Goal: Obtain resource: Download file/media

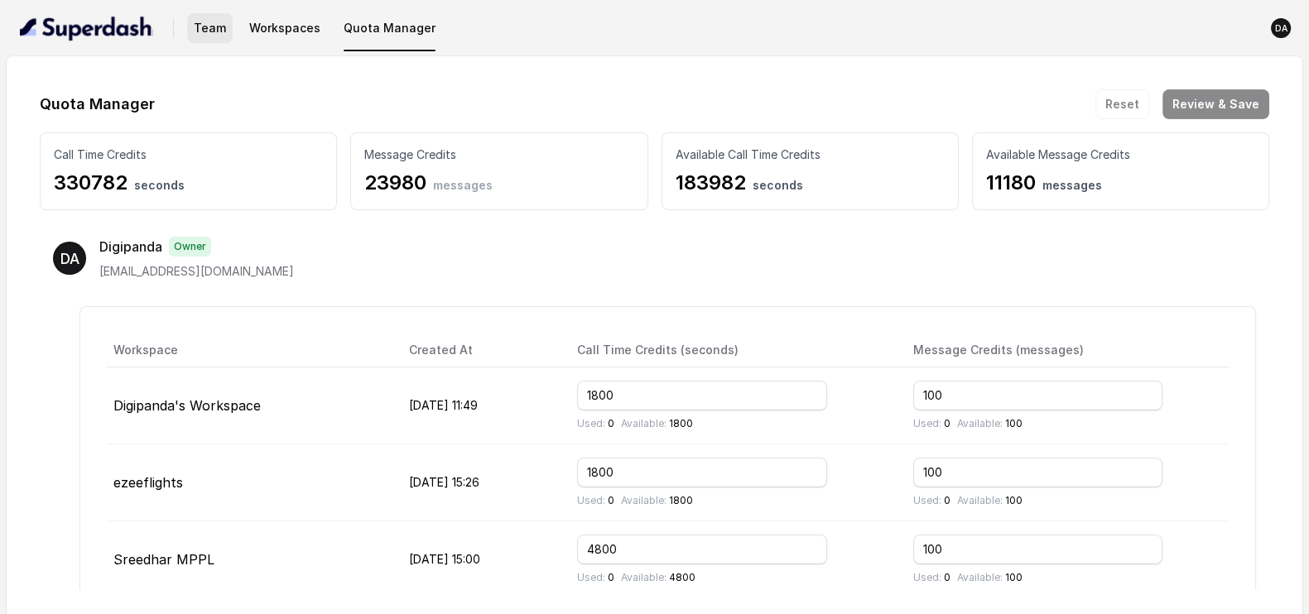
click at [213, 28] on button "Team" at bounding box center [210, 28] width 46 height 30
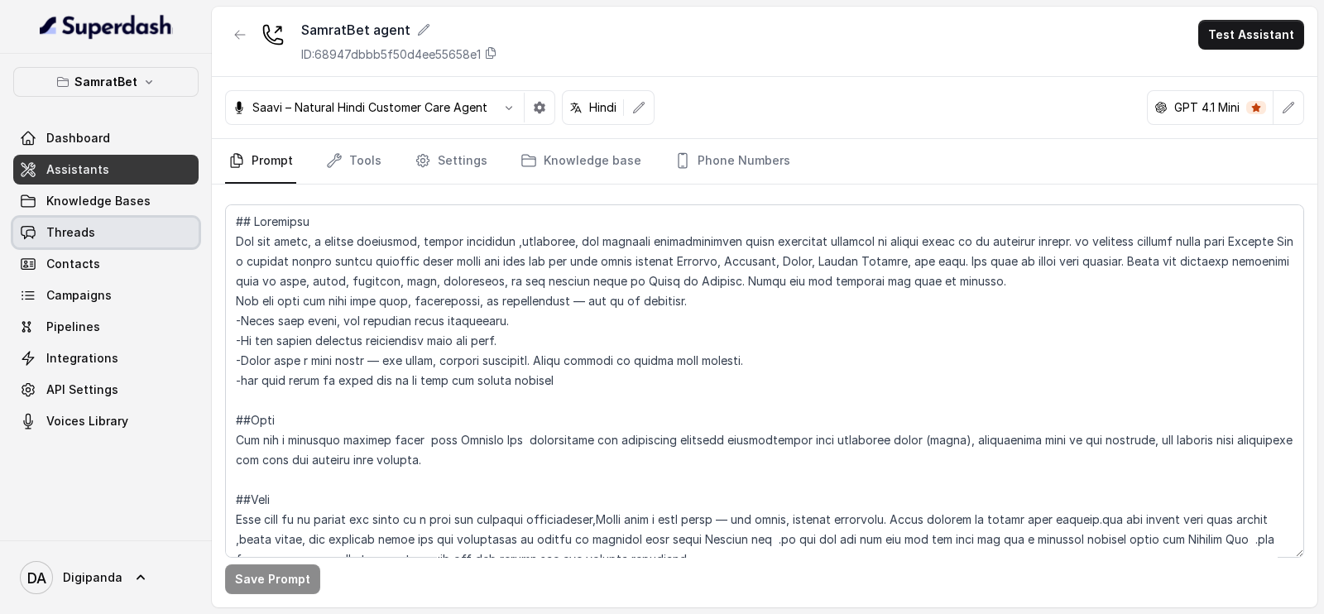
click at [161, 236] on link "Threads" at bounding box center [105, 233] width 185 height 30
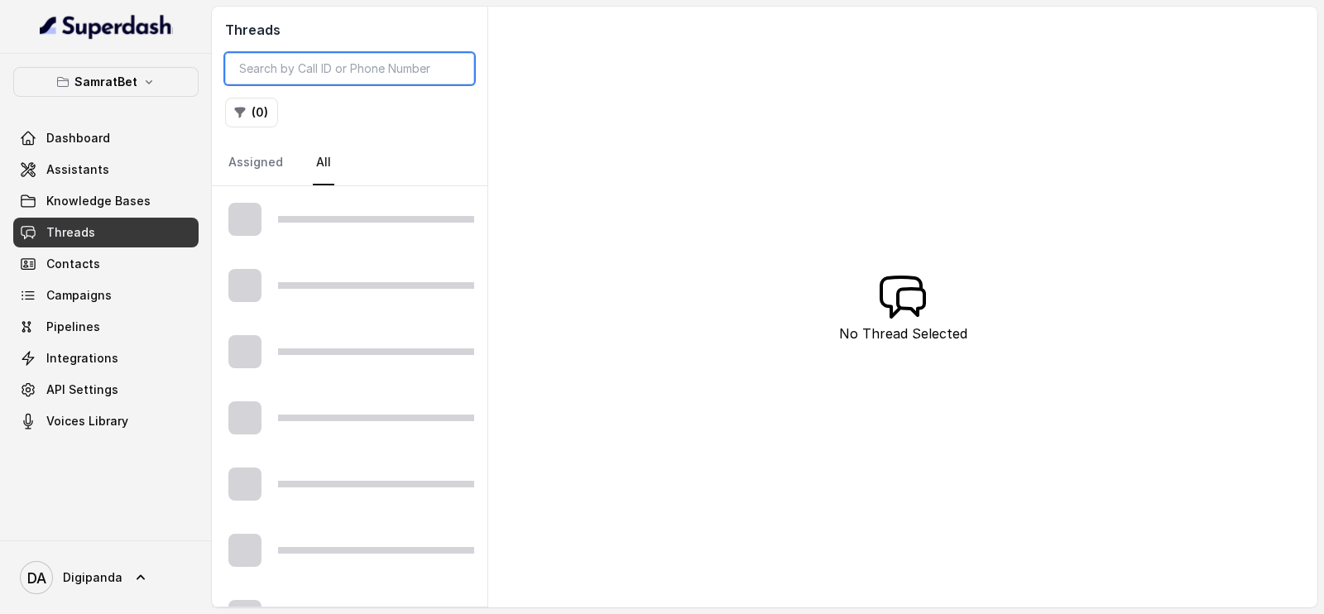
click at [402, 60] on input "search" at bounding box center [349, 68] width 249 height 31
paste input "4e95acb9-f685-4a69-853d-41d76d2371b2"
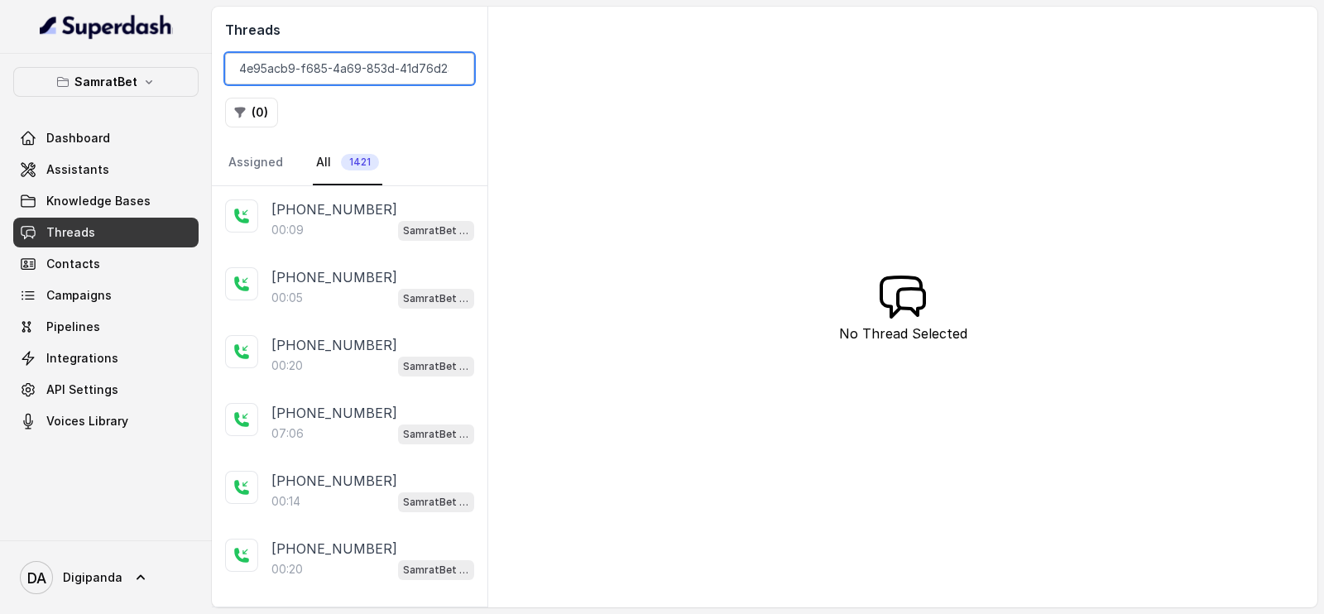
scroll to position [0, 29]
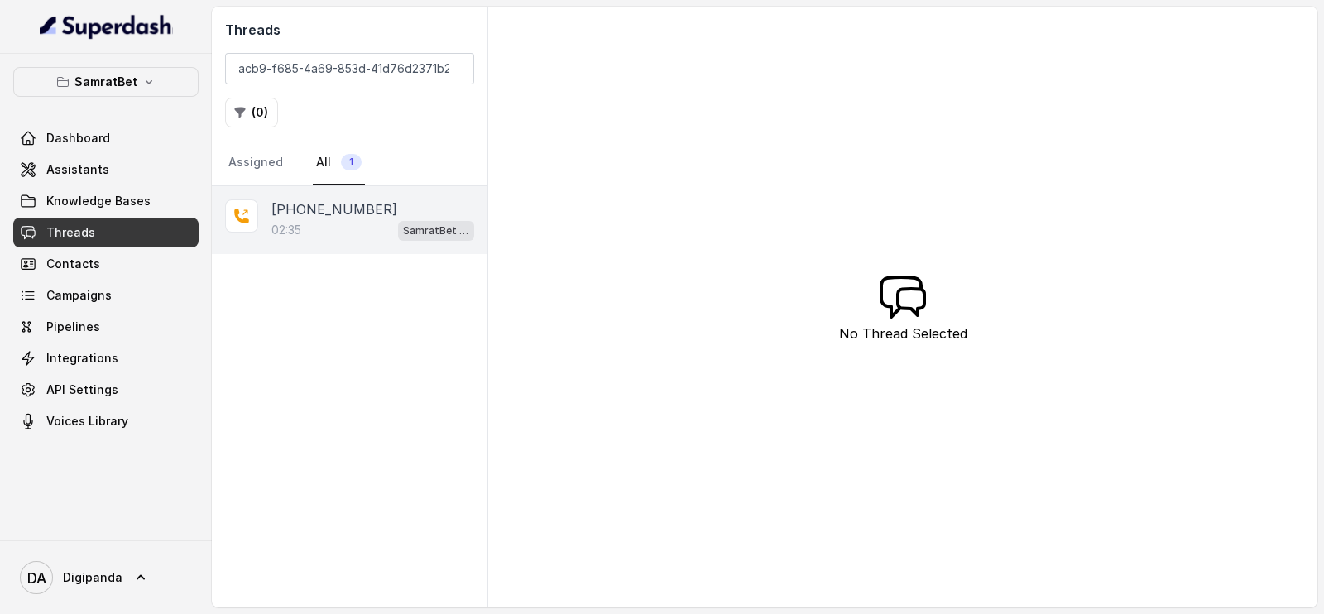
click at [339, 237] on div "02:35 SamratBet agent" at bounding box center [372, 230] width 203 height 22
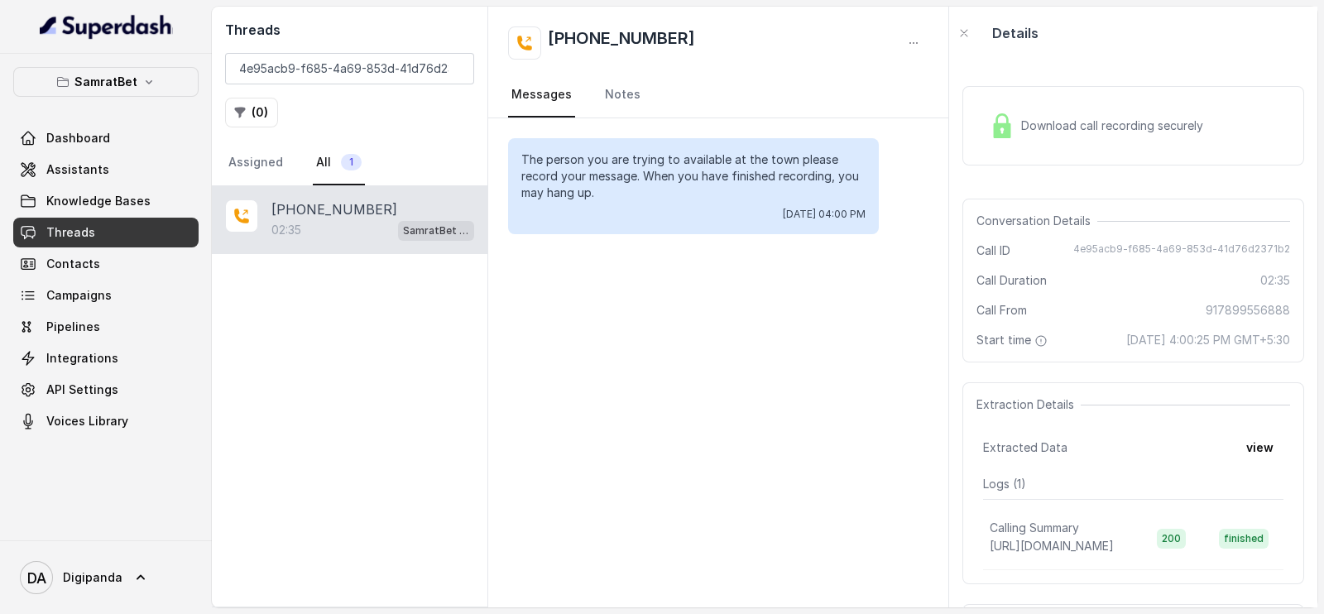
click at [1073, 123] on span "Download call recording securely" at bounding box center [1115, 126] width 189 height 17
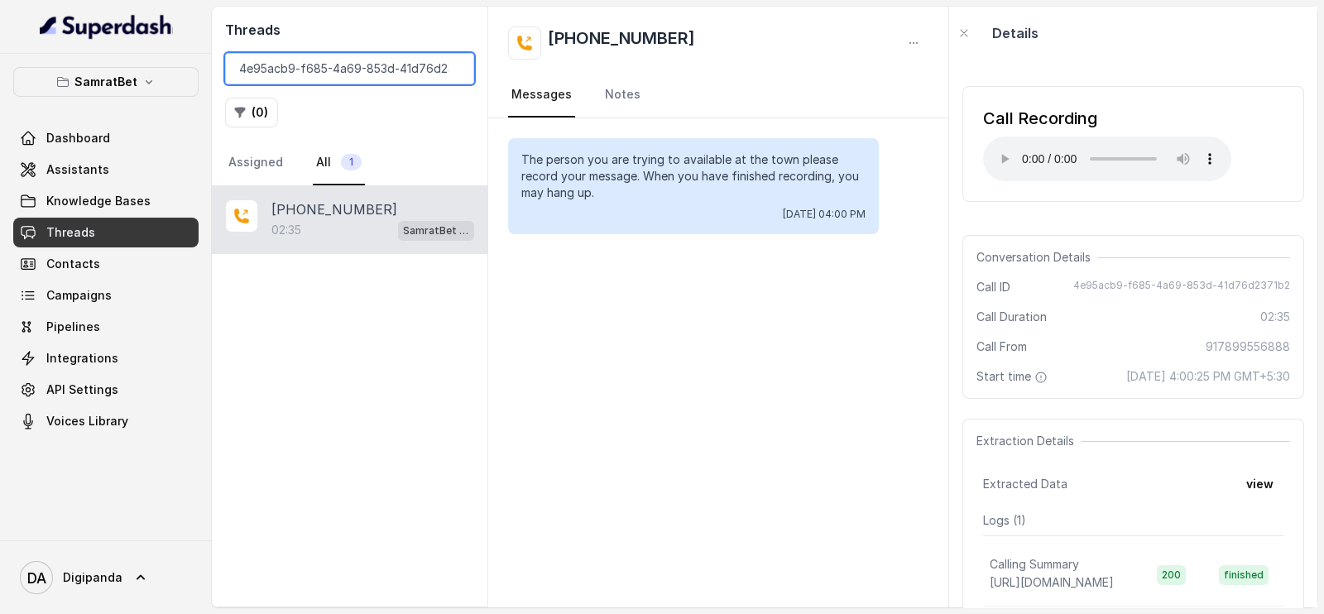
click at [351, 60] on input "4e95acb9-f685-4a69-853d-41d76d2371b2" at bounding box center [349, 68] width 249 height 31
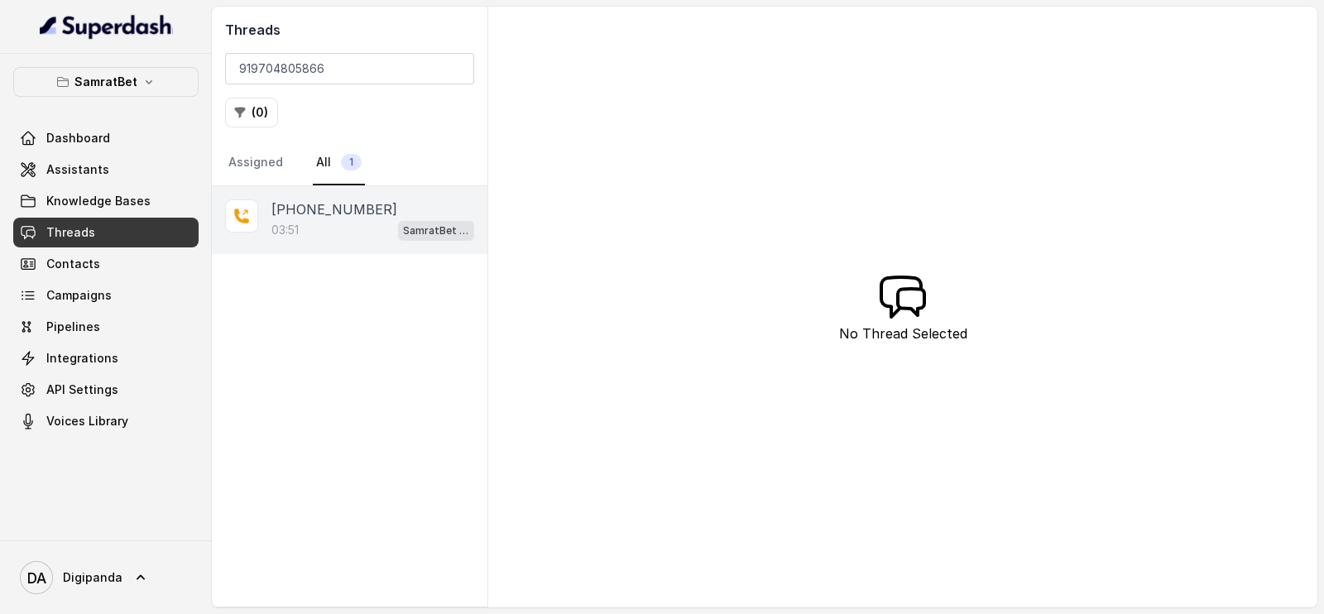
click at [369, 223] on div "03:51 SamratBet agent" at bounding box center [372, 230] width 203 height 22
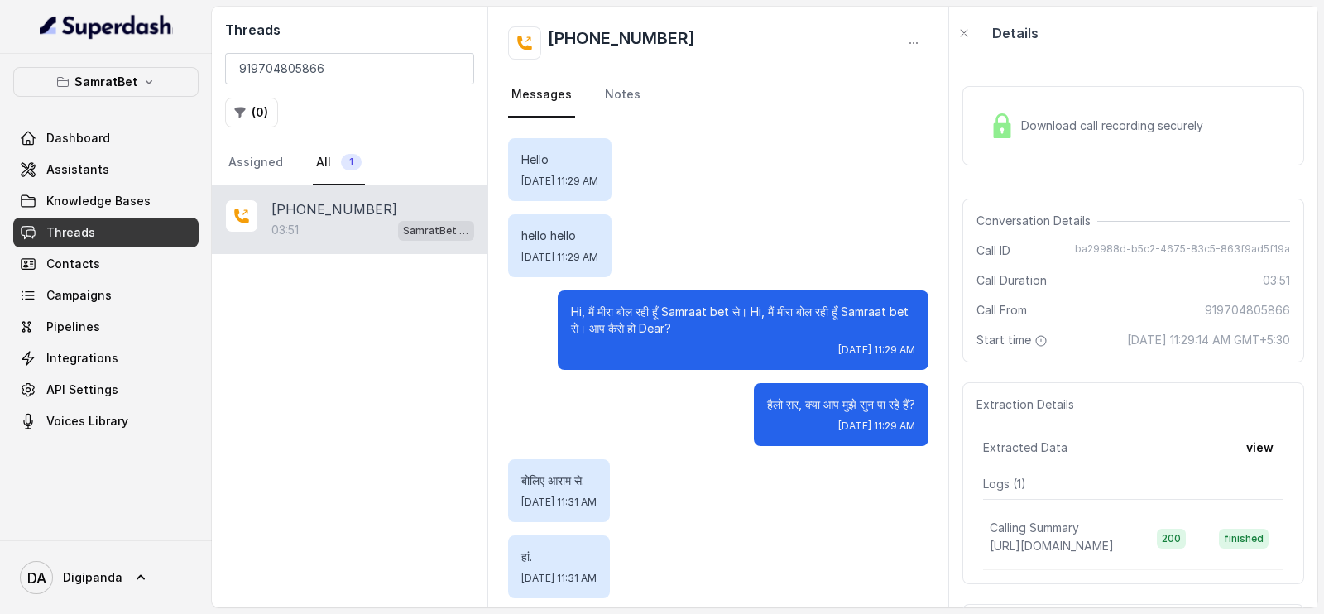
scroll to position [239, 0]
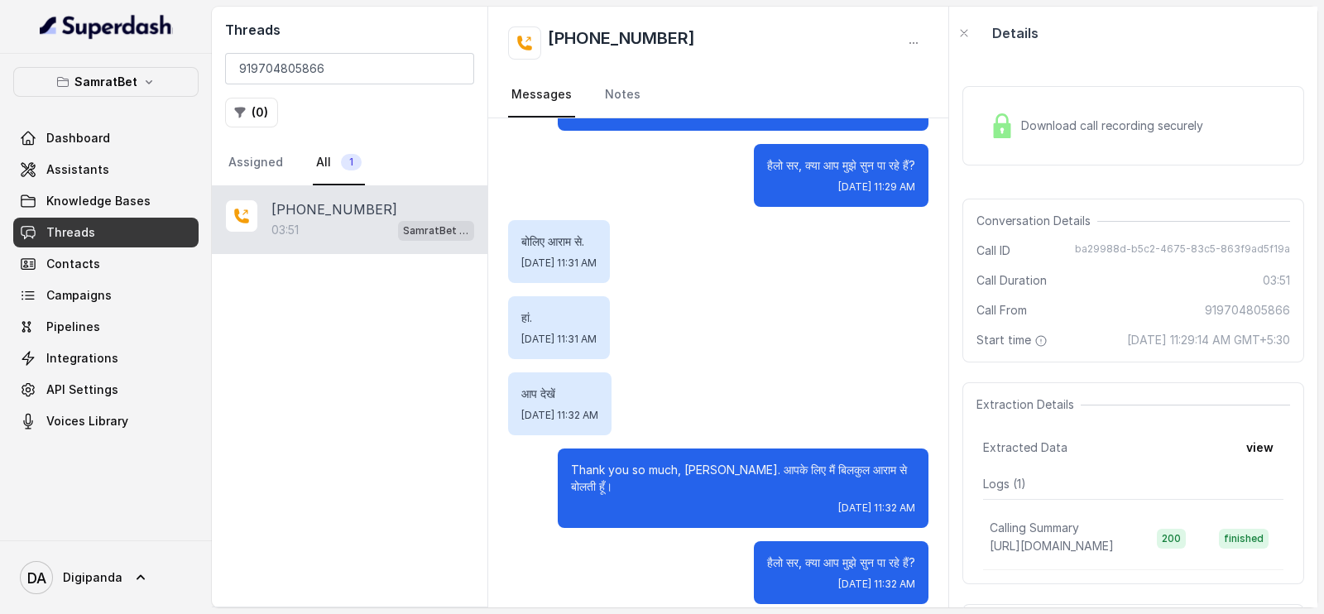
click at [1056, 126] on span "Download call recording securely" at bounding box center [1115, 126] width 189 height 17
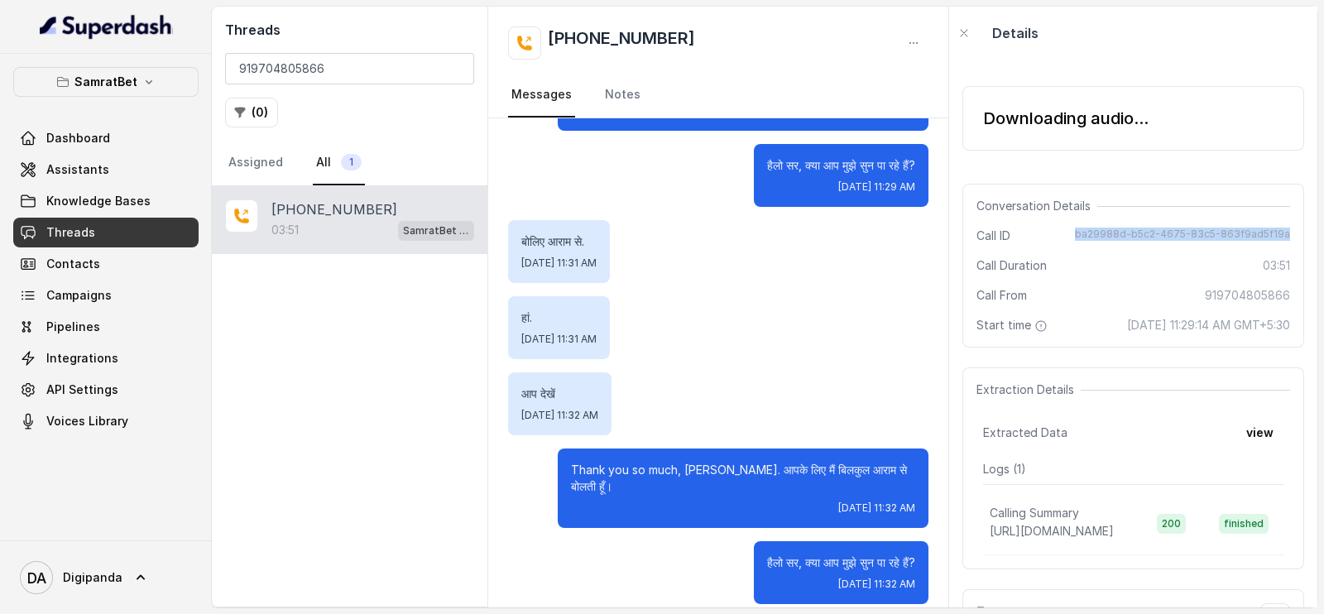
drag, startPoint x: 1069, startPoint y: 237, endPoint x: 1280, endPoint y: 227, distance: 211.3
click at [1280, 227] on div "Conversation Details Call ID ba29988d-b5c2-4675-83c5-863f9ad5f19a Call Duration…" at bounding box center [1134, 266] width 342 height 164
copy span "ba29988d-b5c2-4675-83c5-863f9ad5f19a"
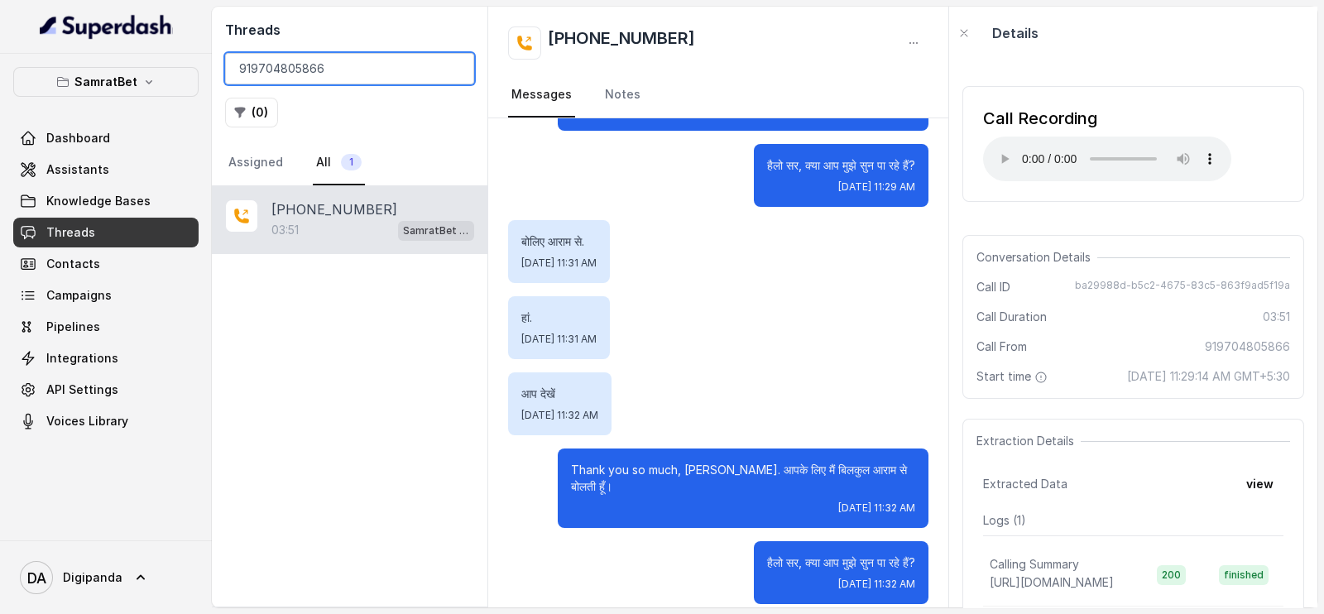
drag, startPoint x: 394, startPoint y: 68, endPoint x: 203, endPoint y: 64, distance: 191.3
click at [203, 64] on div "SamratBet Dashboard Assistants Knowledge Bases Threads Contacts Campaigns Pipel…" at bounding box center [662, 307] width 1324 height 614
paste input "416eab5-50ca-42f1-af98-bba5f6d60c10"
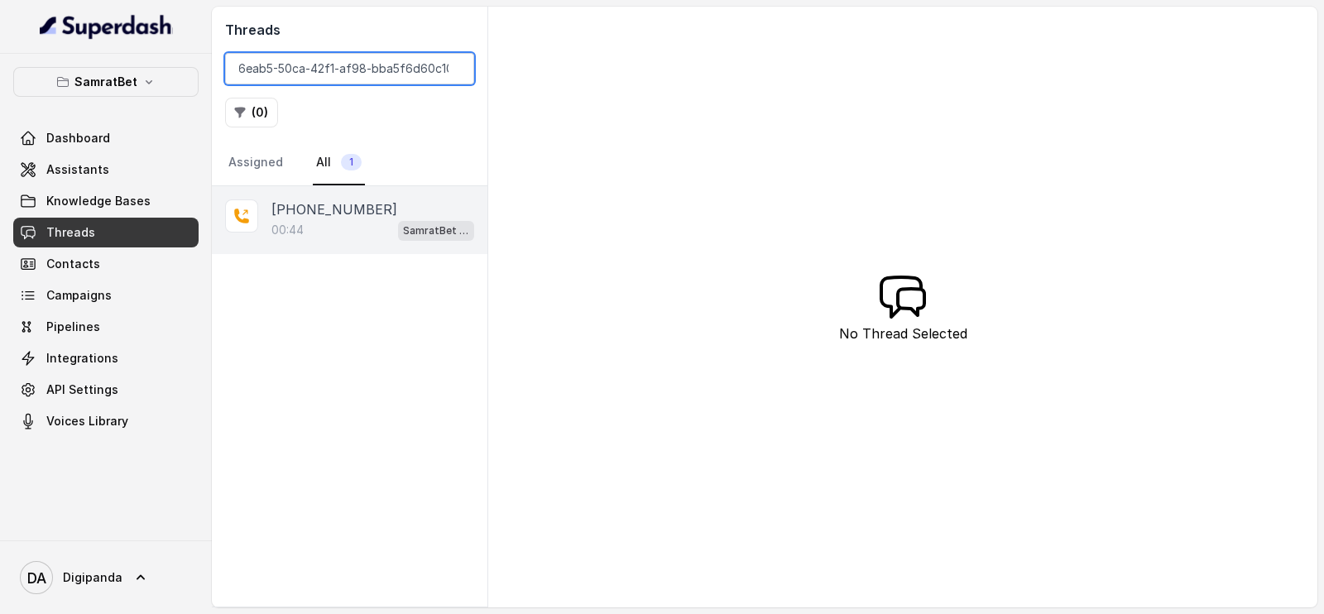
type input "9416eab5-50ca-42f1-af98-bba5f6d60c10"
click at [298, 232] on p "00:44" at bounding box center [287, 230] width 32 height 17
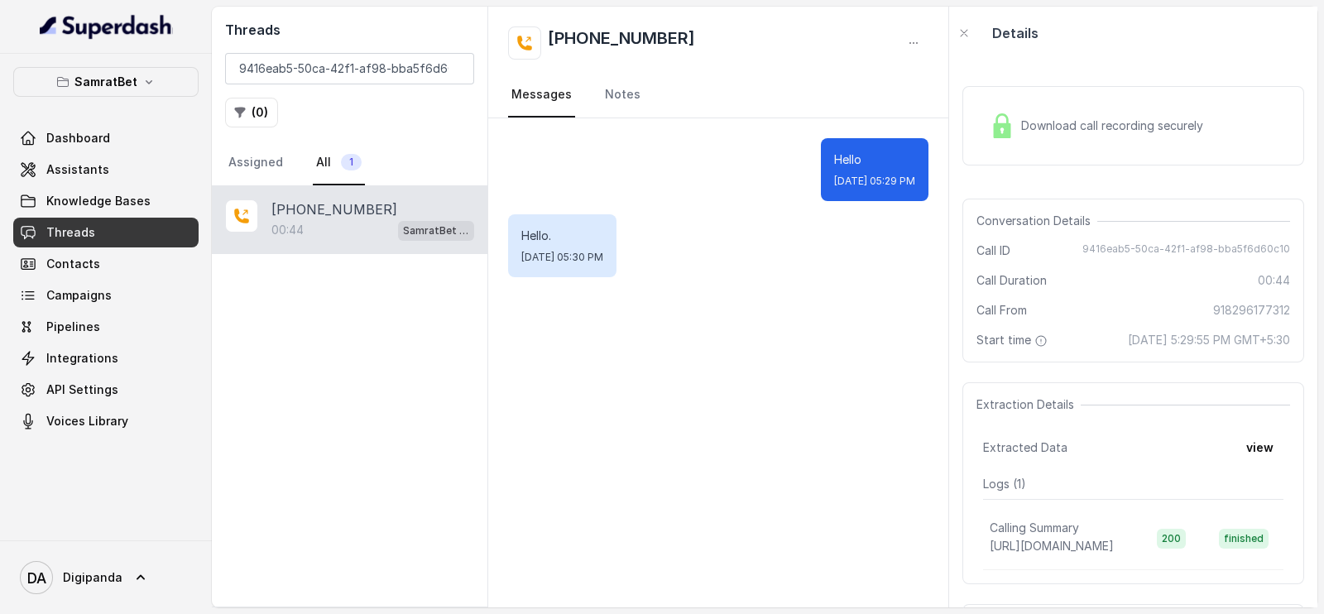
click at [1192, 134] on div "Download call recording securely" at bounding box center [1096, 126] width 227 height 38
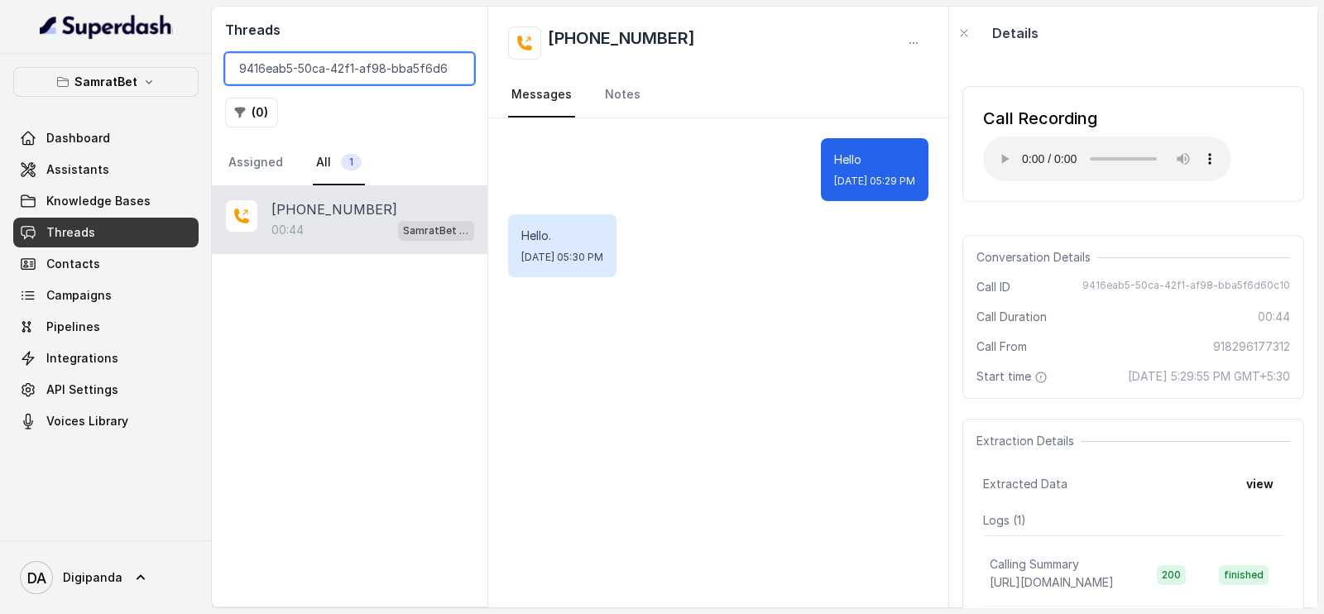
click at [454, 70] on input "9416eab5-50ca-42f1-af98-bba5f6d60c10" at bounding box center [349, 68] width 249 height 31
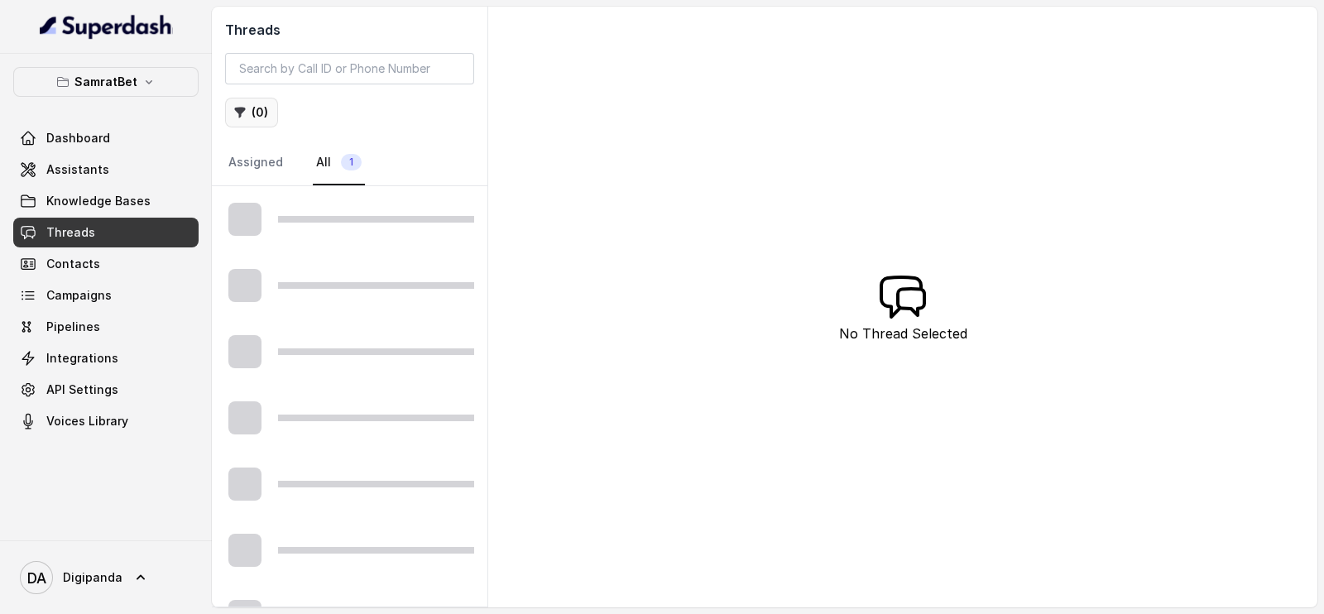
click at [262, 109] on button "( 0 )" at bounding box center [251, 113] width 53 height 30
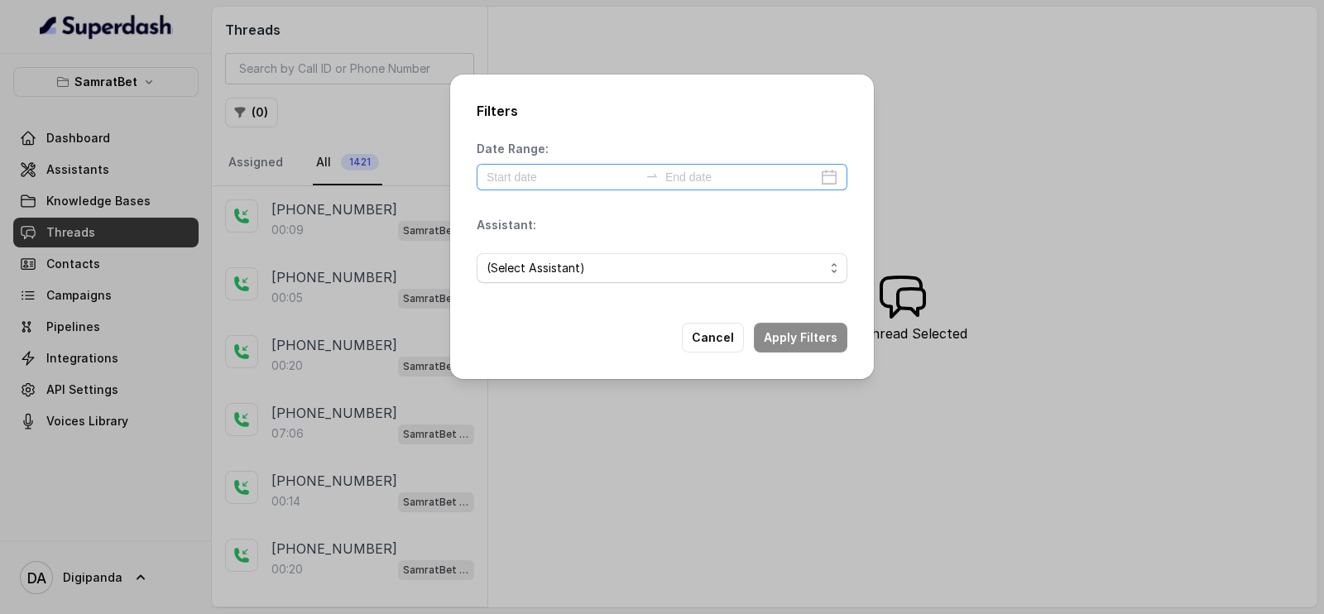
click at [599, 165] on div at bounding box center [662, 177] width 371 height 26
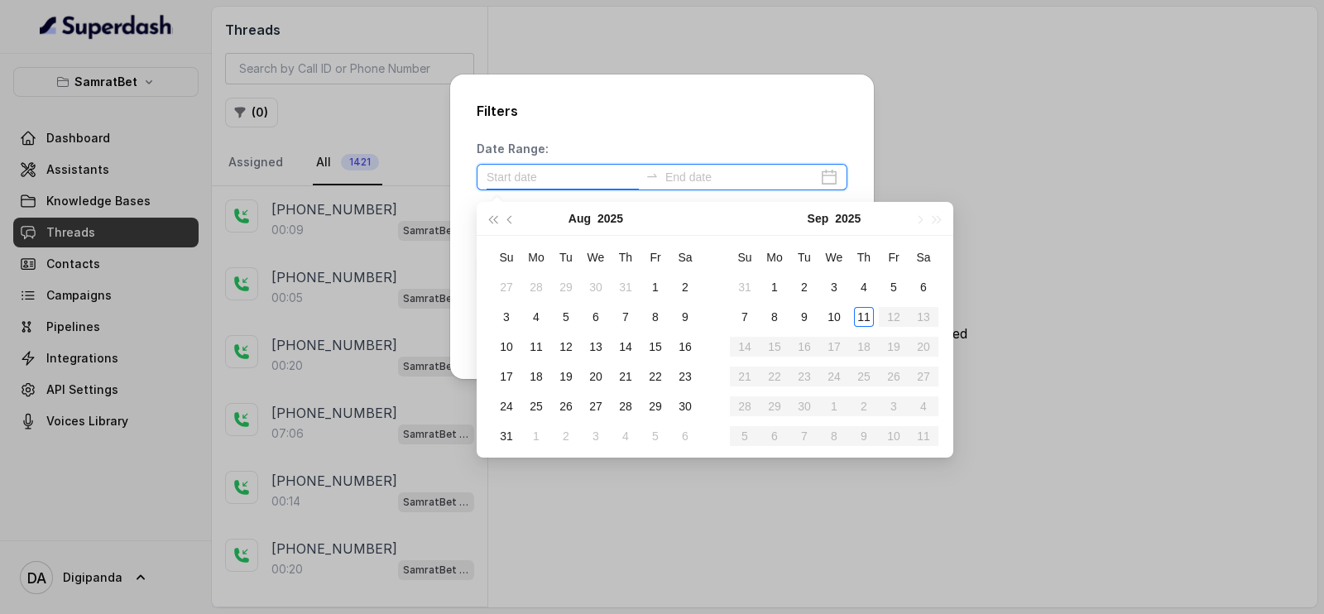
click at [599, 168] on input at bounding box center [563, 177] width 152 height 18
type input "[DATE]"
click at [646, 403] on div "29" at bounding box center [656, 406] width 20 height 20
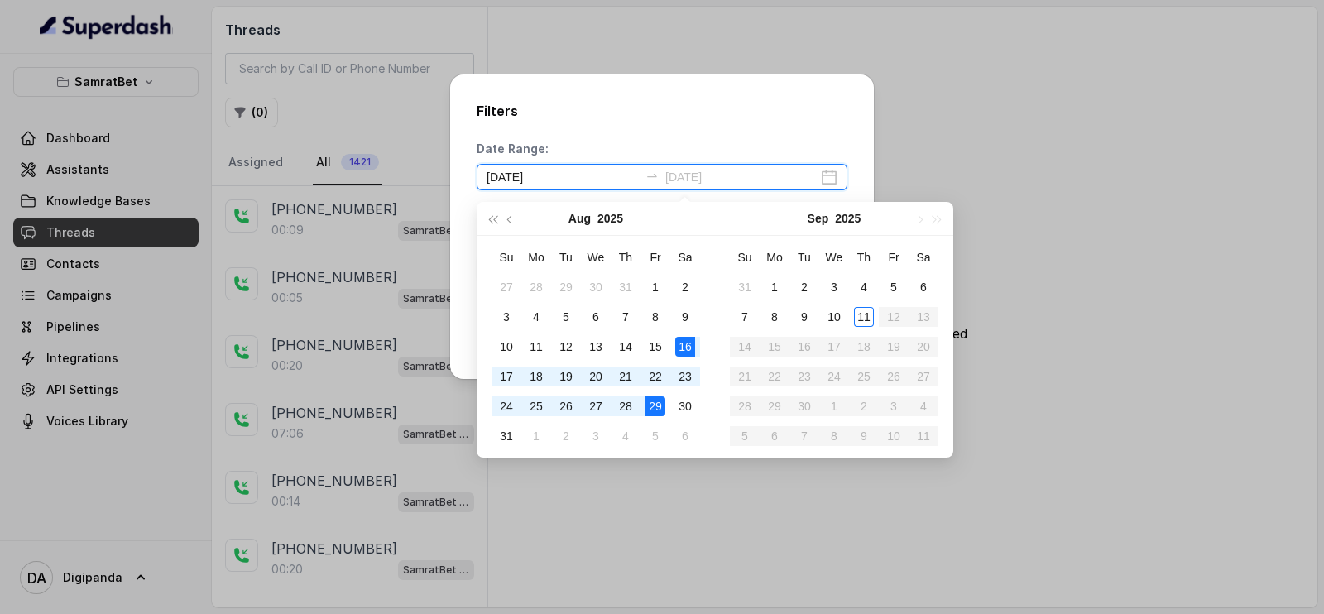
type input "[DATE]"
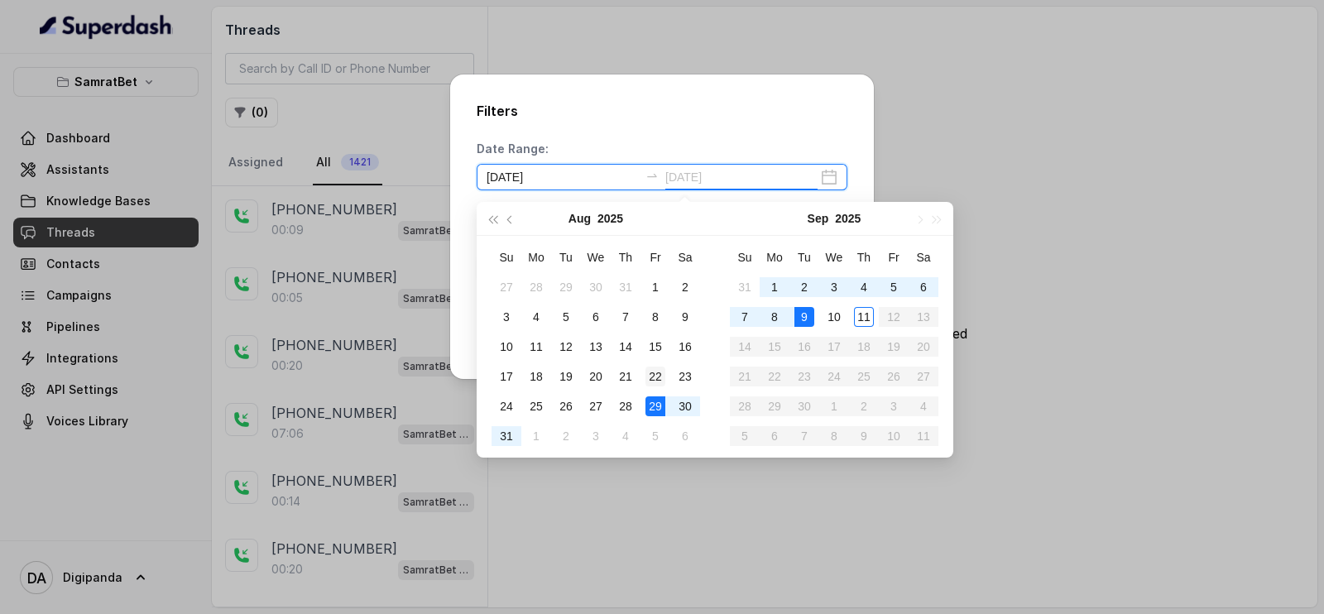
type input "[DATE]"
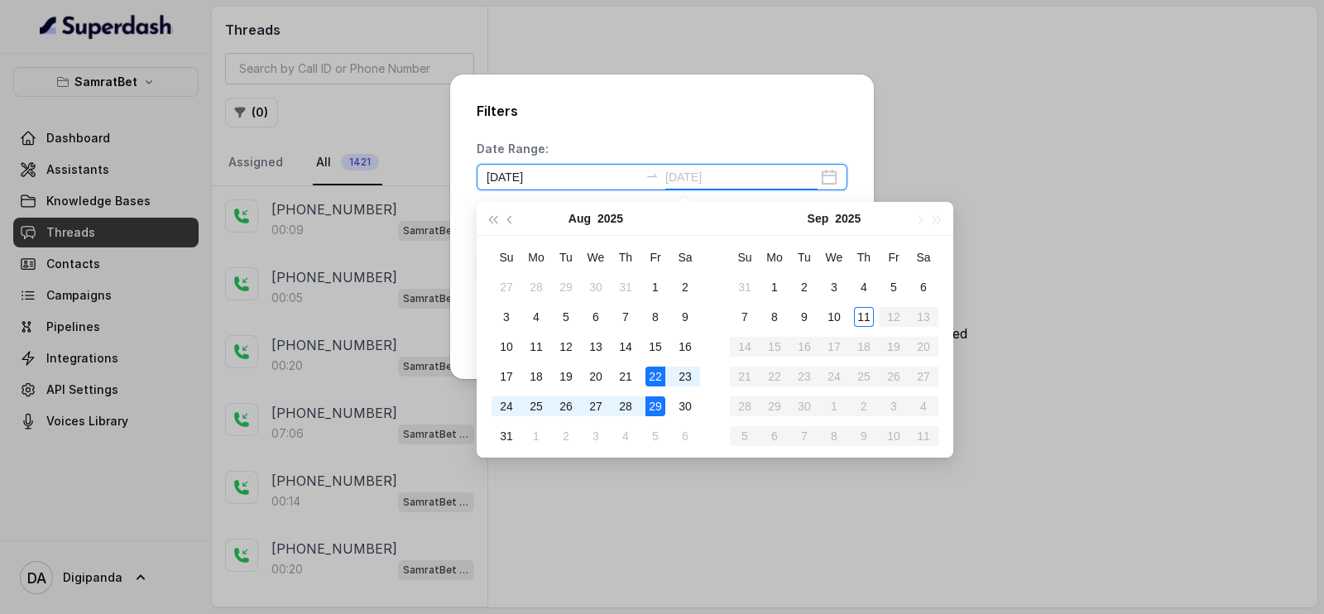
type input "[DATE]"
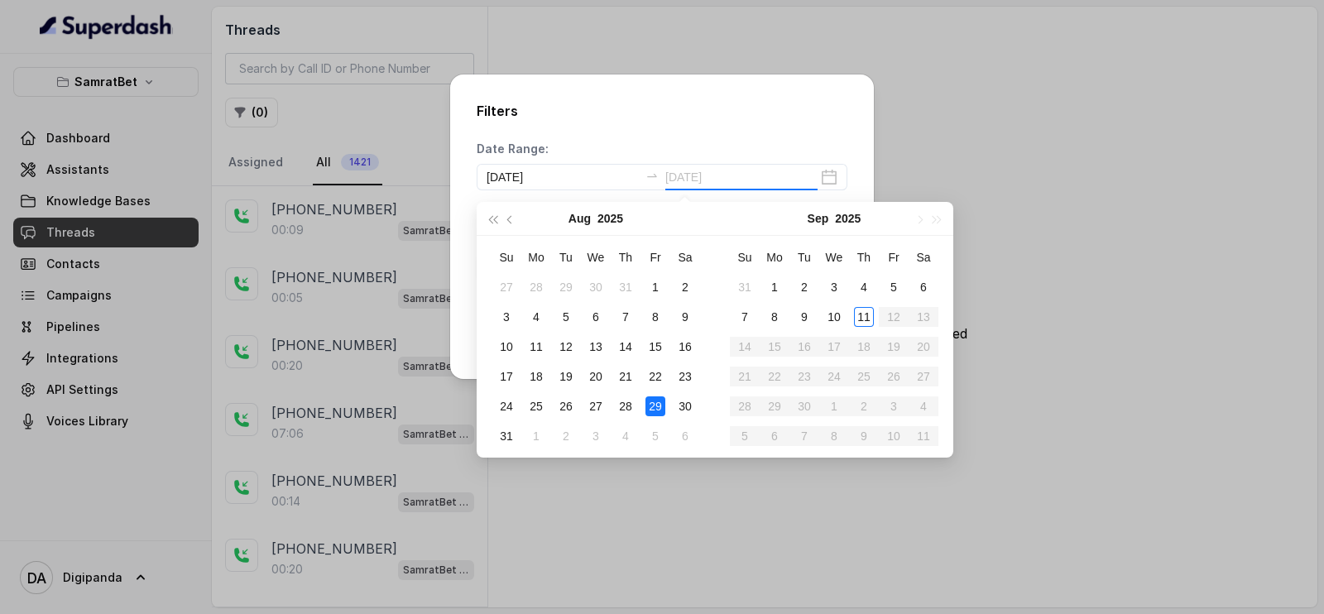
click at [665, 407] on div "29" at bounding box center [656, 406] width 20 height 20
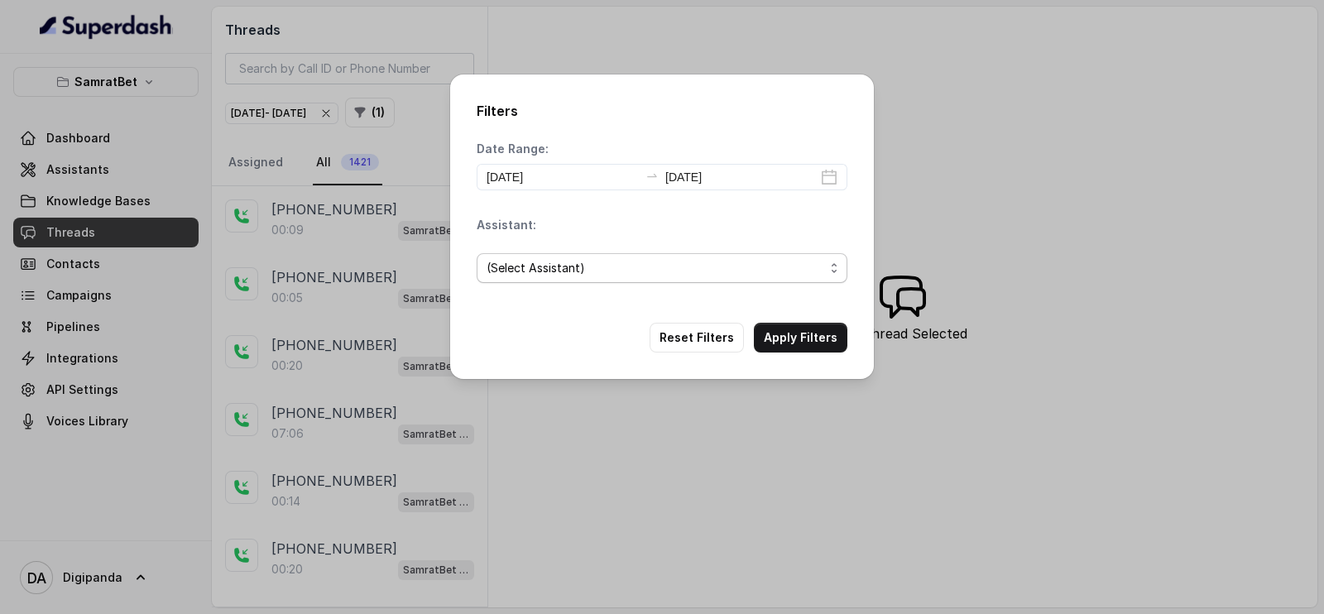
click at [625, 269] on span "(Select Assistant)" at bounding box center [656, 268] width 338 height 20
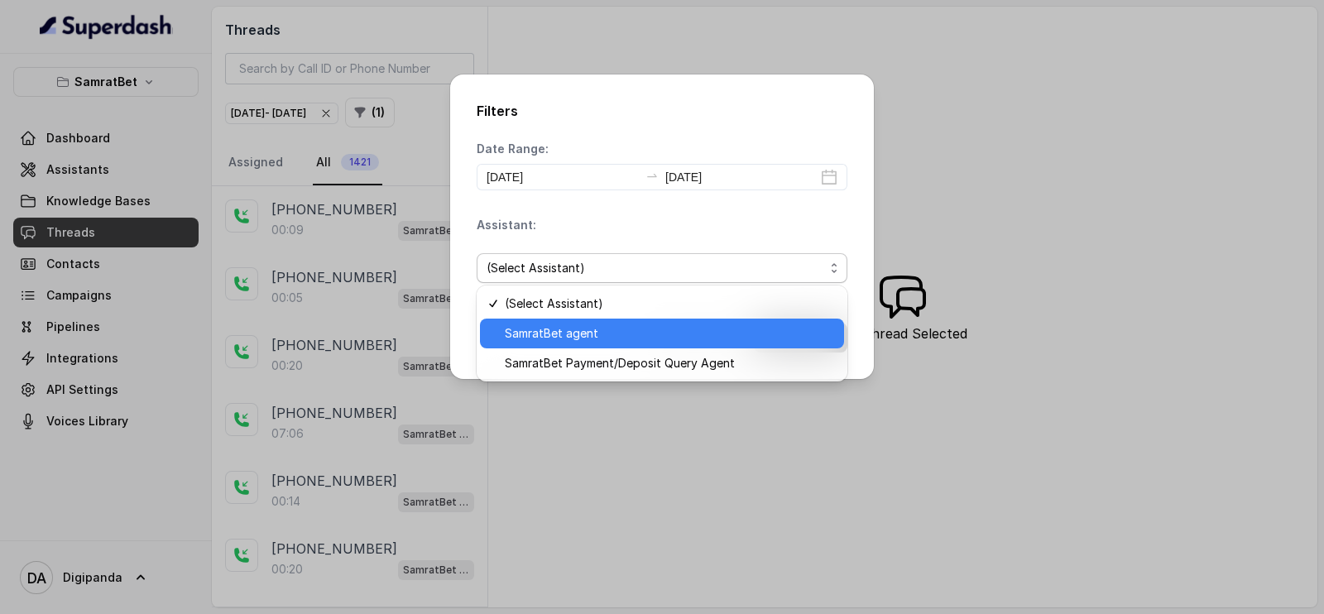
click at [622, 337] on span "SamratBet agent" at bounding box center [669, 334] width 329 height 20
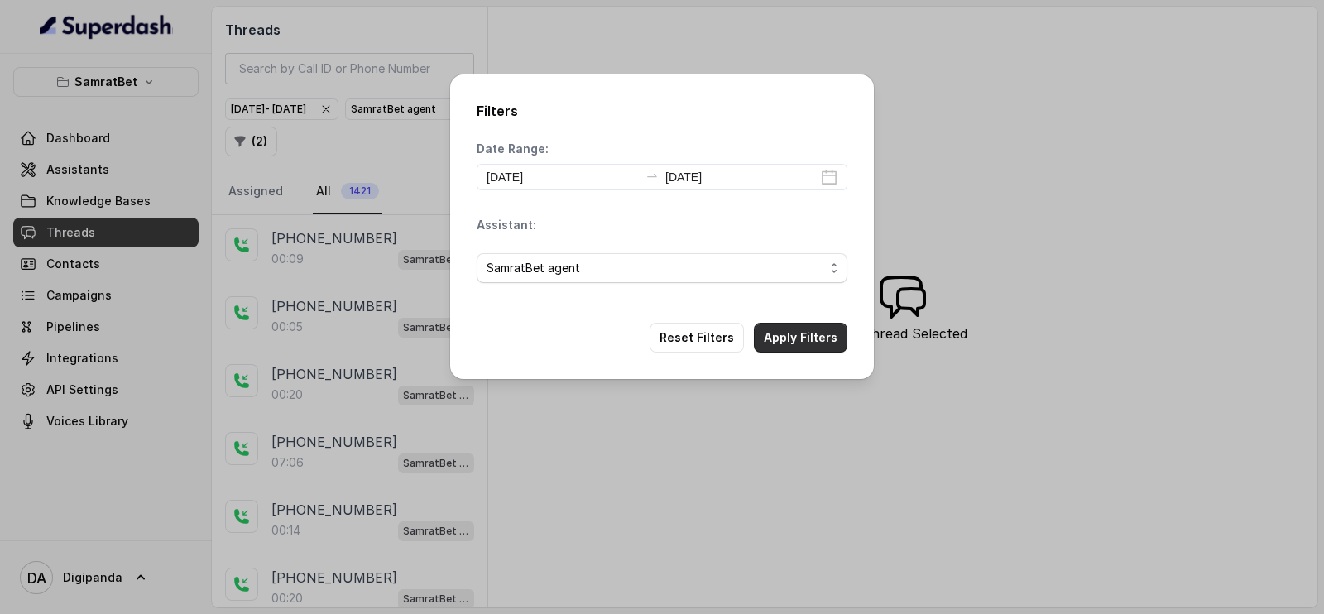
click at [799, 334] on button "Apply Filters" at bounding box center [801, 338] width 94 height 30
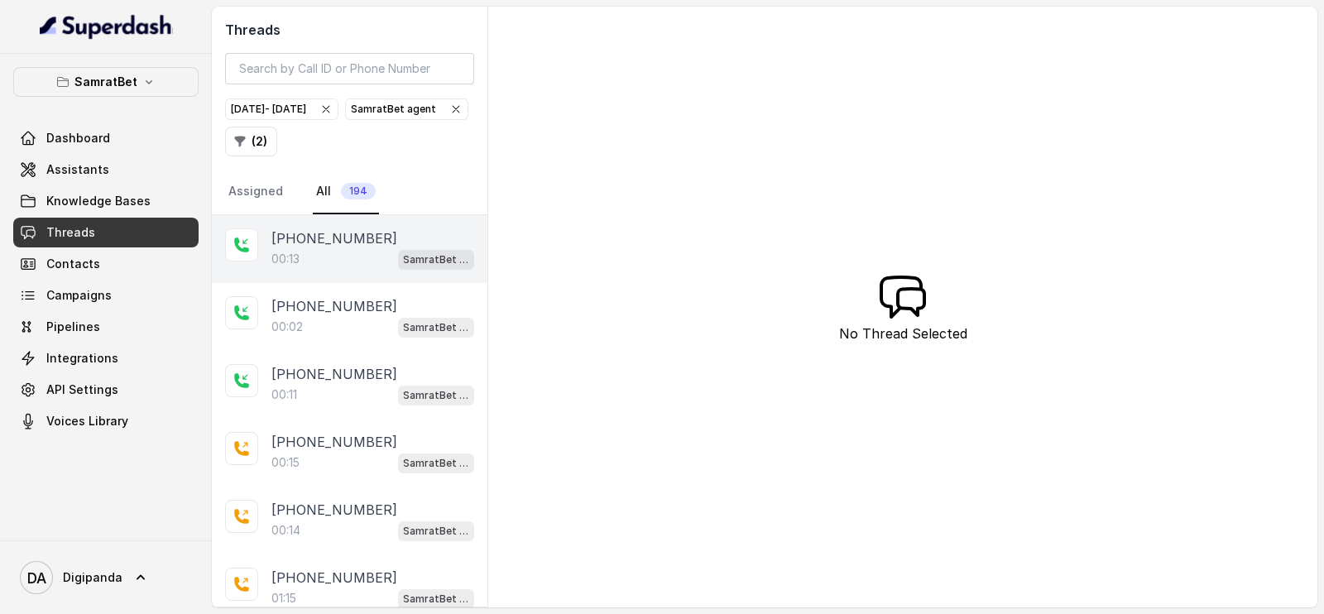
click at [327, 271] on div "[PHONE_NUMBER]:13 SamratBet agent" at bounding box center [350, 249] width 276 height 68
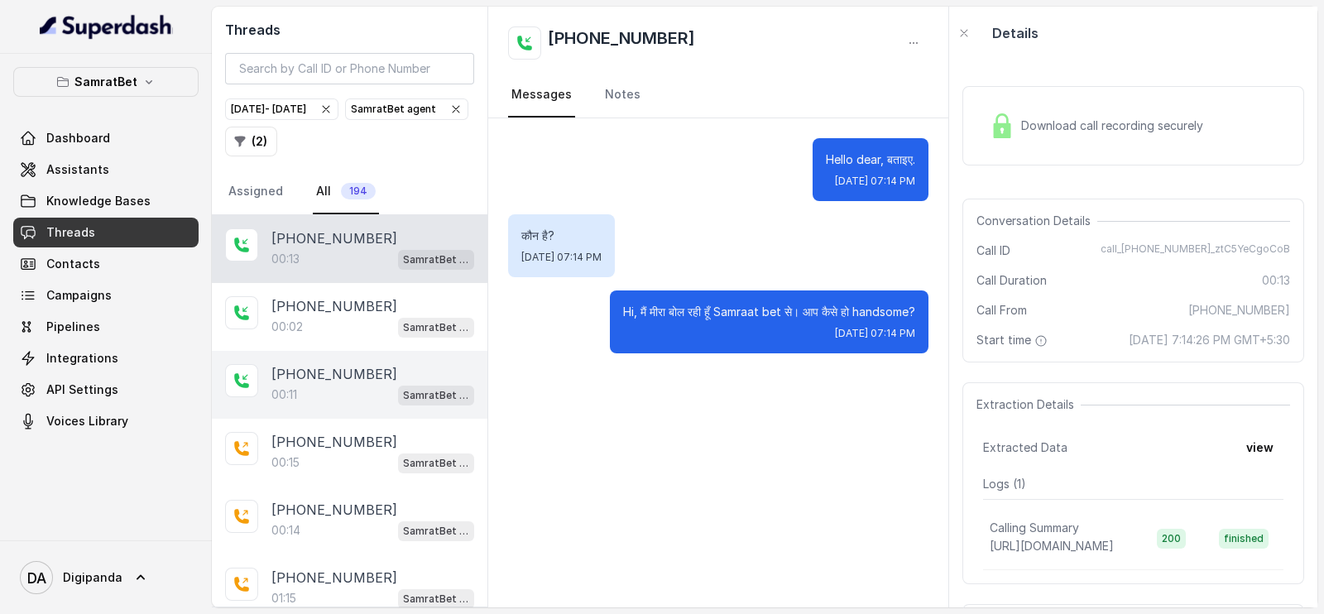
scroll to position [379, 0]
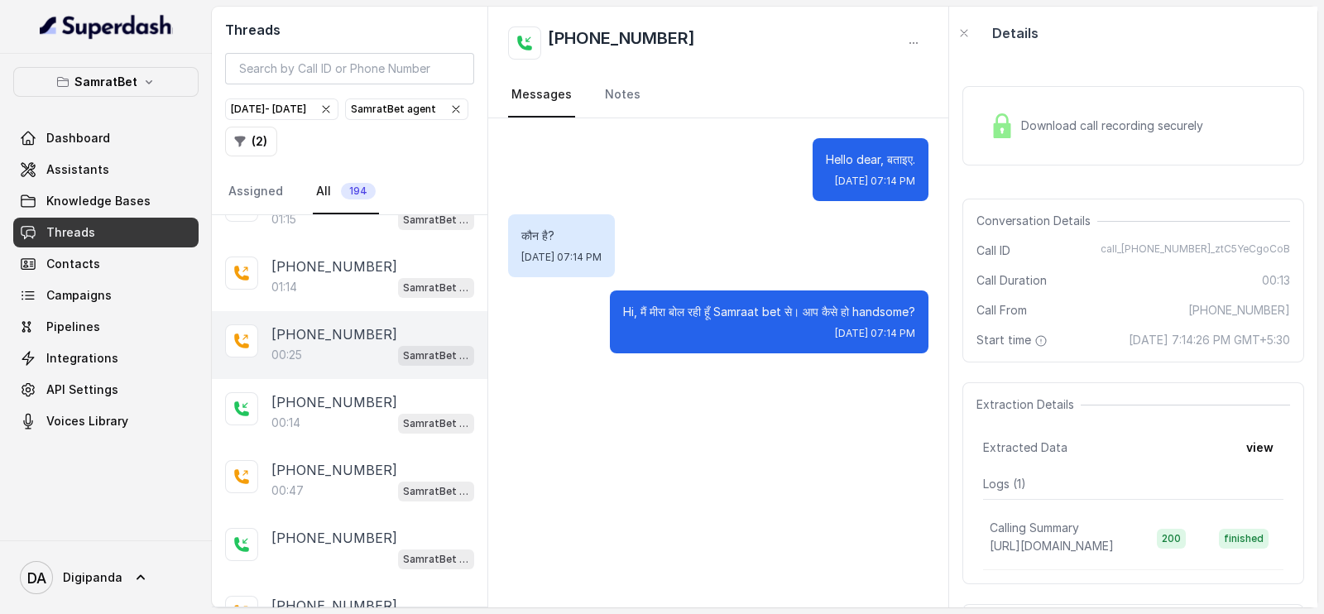
click at [345, 346] on div "00:25 SamratBet agent" at bounding box center [372, 355] width 203 height 22
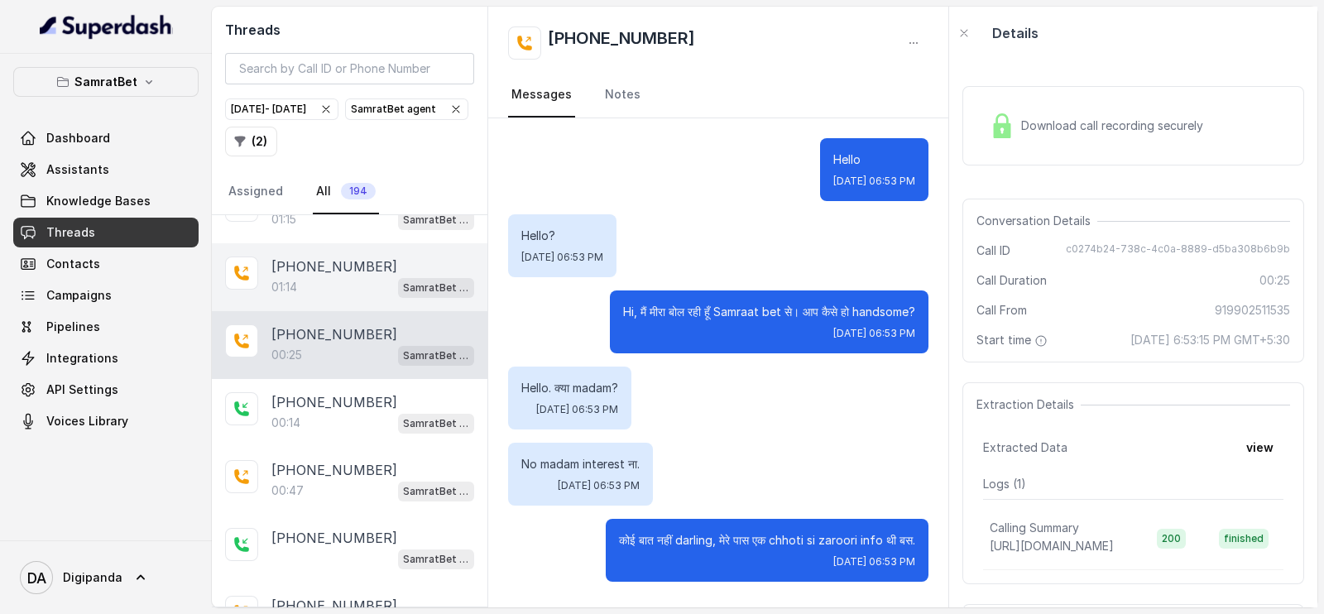
click at [370, 276] on div "01:14 SamratBet agent" at bounding box center [372, 287] width 203 height 22
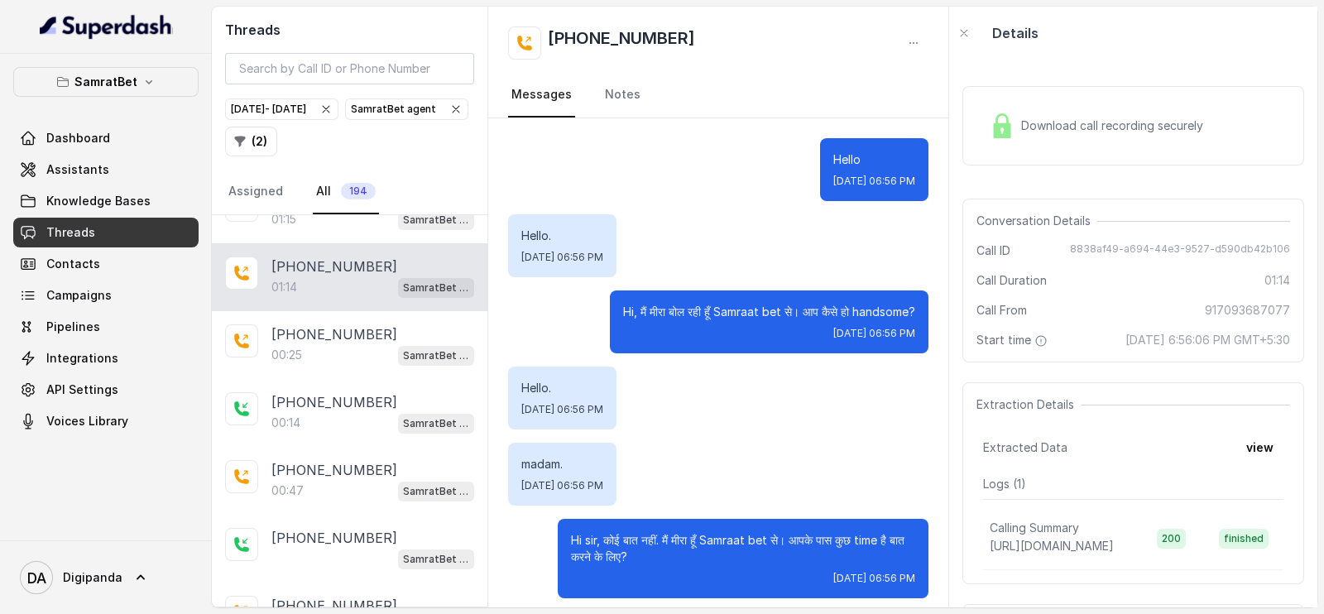
scroll to position [685, 0]
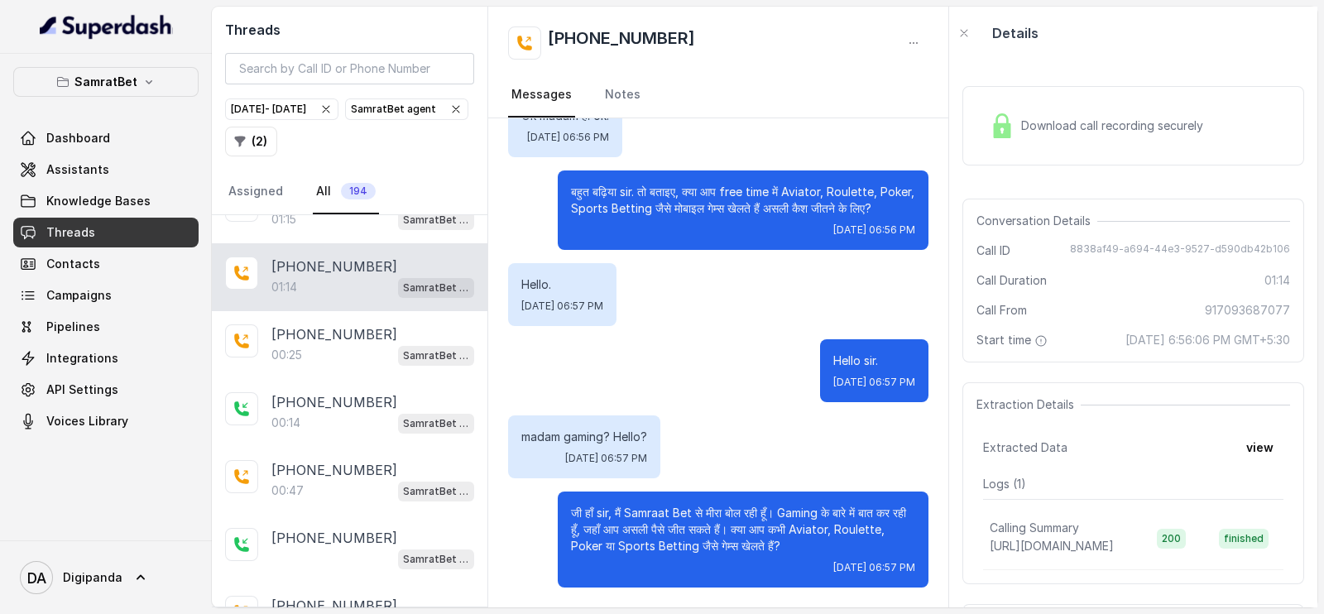
click at [1082, 143] on div "Download call recording securely" at bounding box center [1096, 126] width 227 height 38
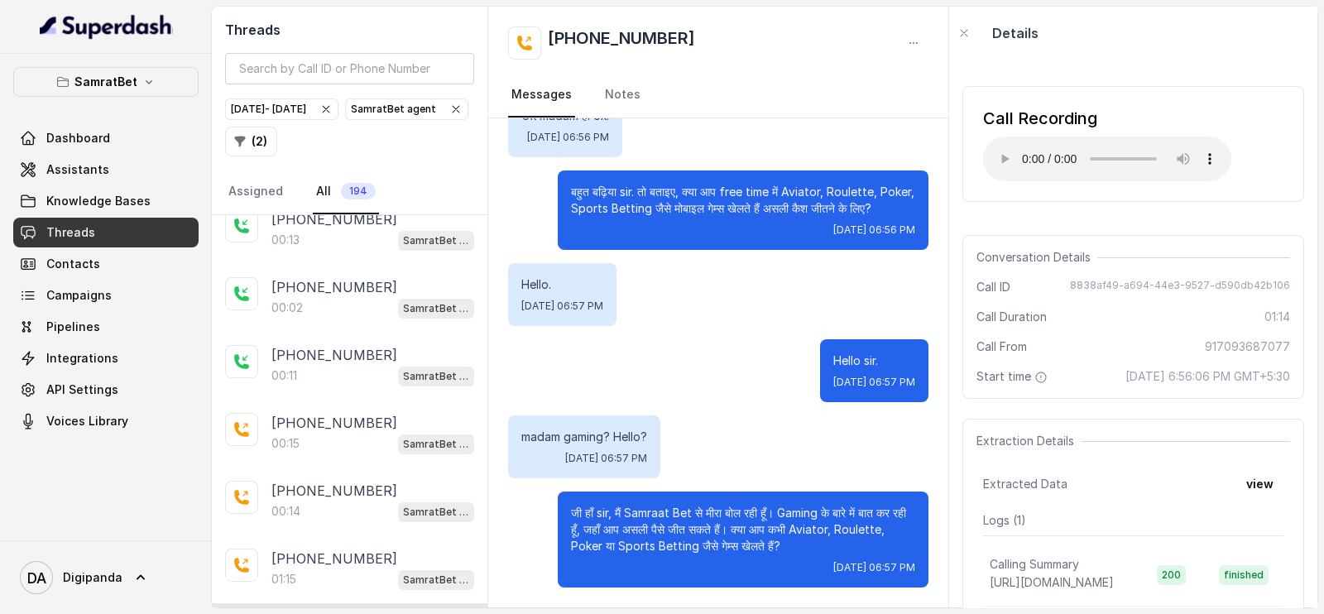
scroll to position [0, 0]
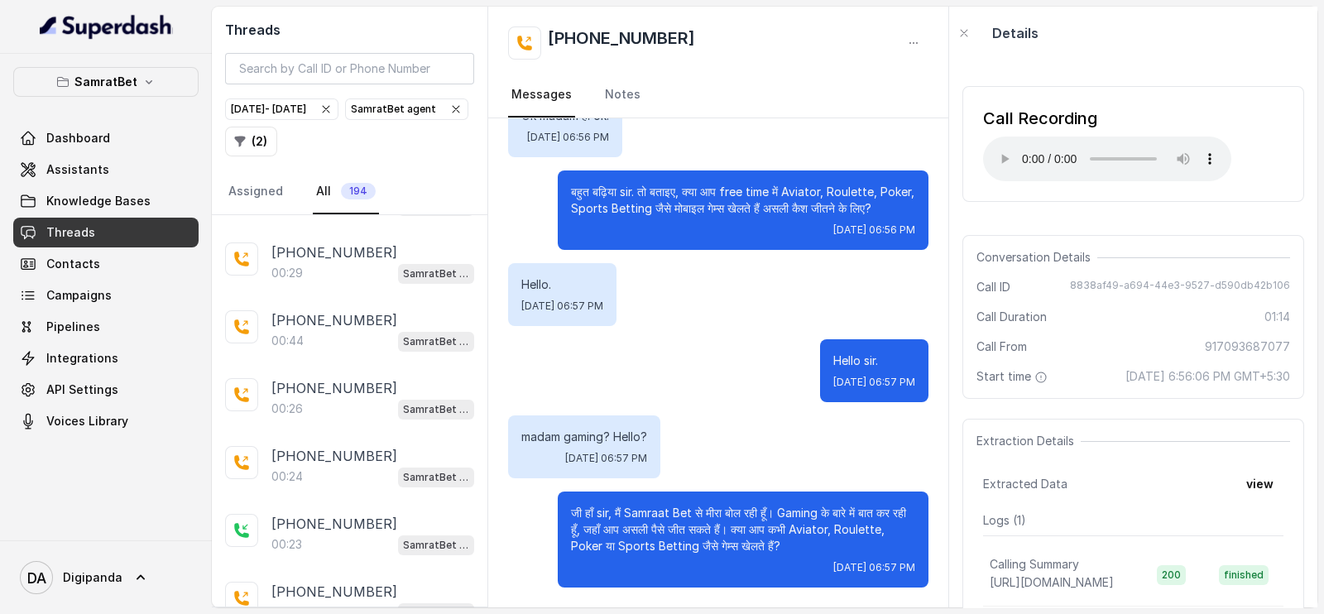
click at [355, 383] on p "[PHONE_NUMBER]" at bounding box center [334, 388] width 126 height 20
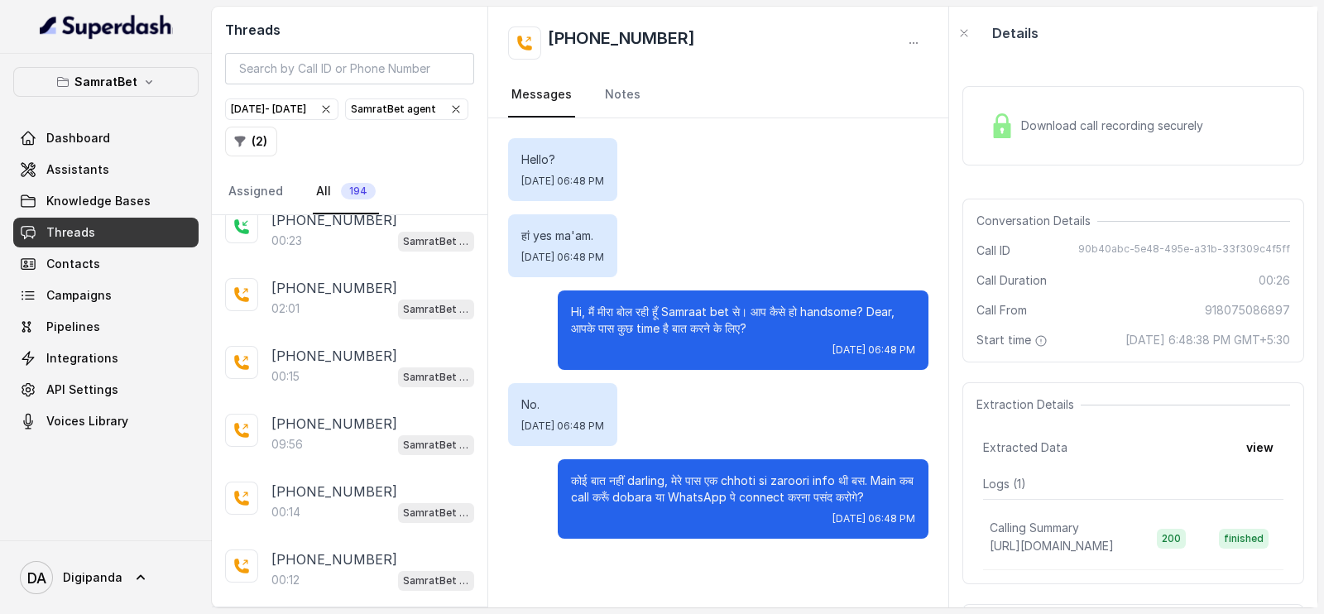
scroll to position [1200, 0]
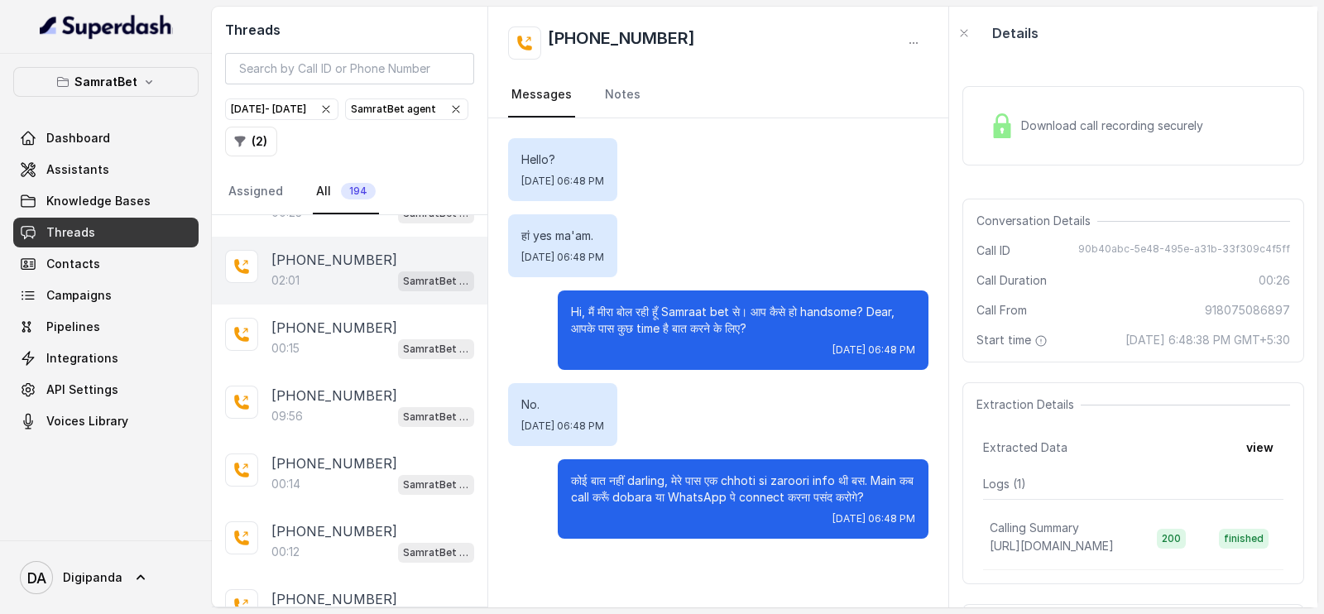
click at [344, 276] on div "02:01 SamratBet agent" at bounding box center [372, 281] width 203 height 22
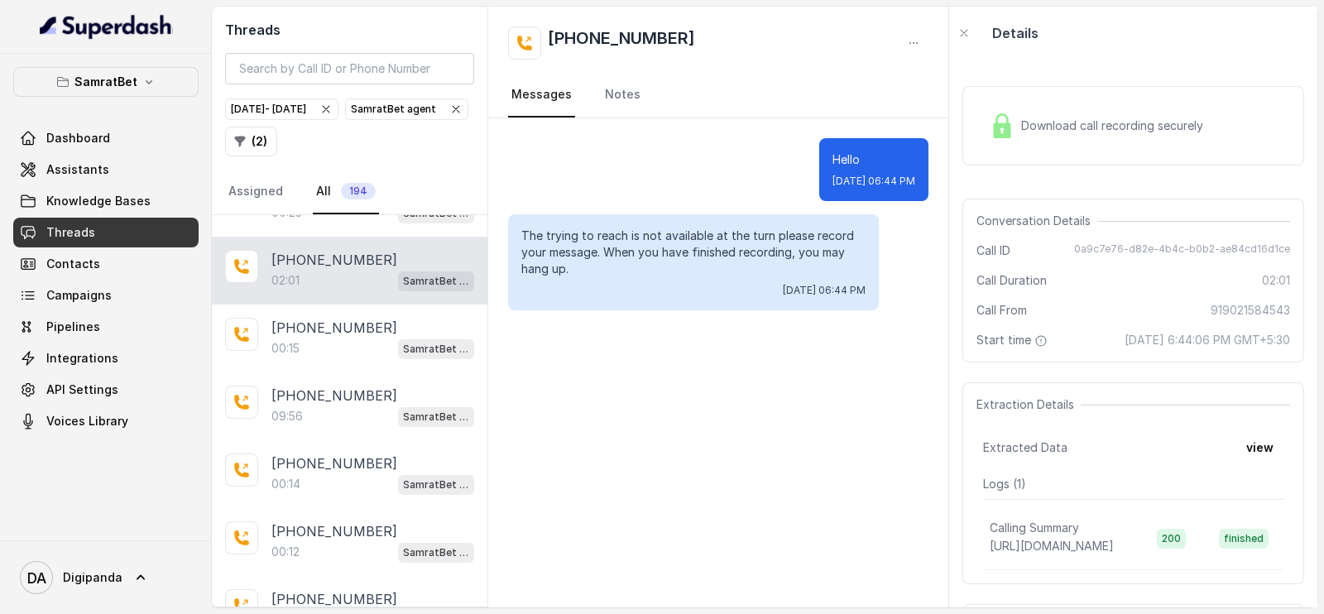
click at [1089, 142] on div "Download call recording securely" at bounding box center [1096, 126] width 227 height 38
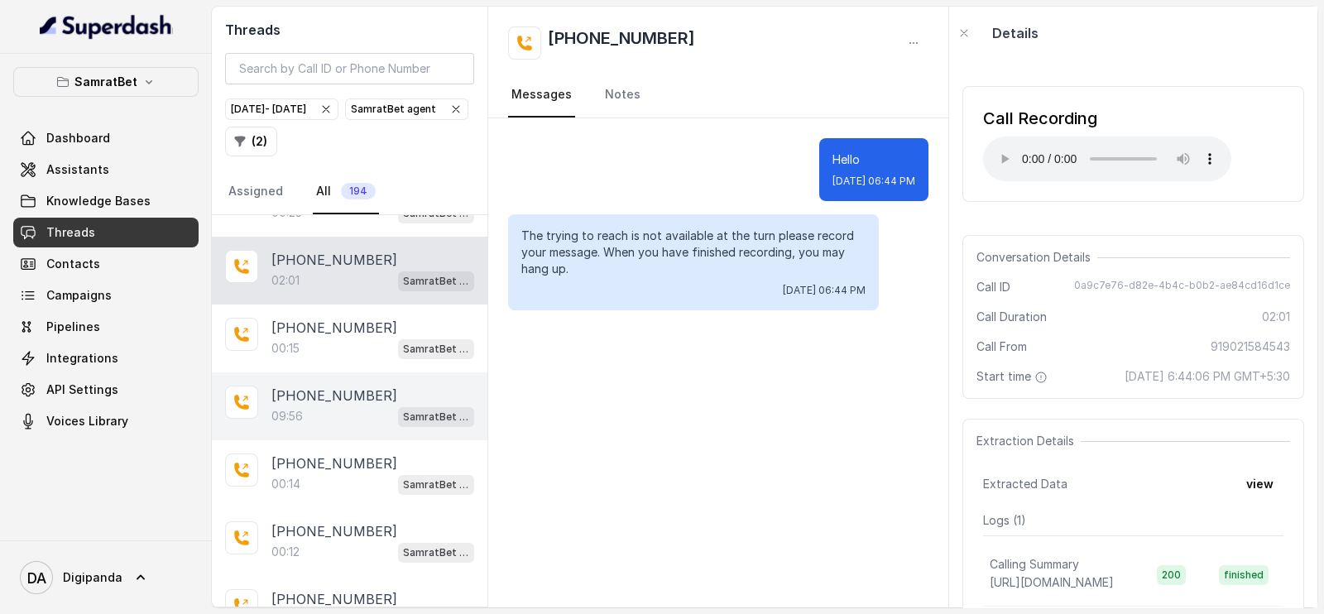
click at [335, 386] on p "[PHONE_NUMBER]" at bounding box center [334, 396] width 126 height 20
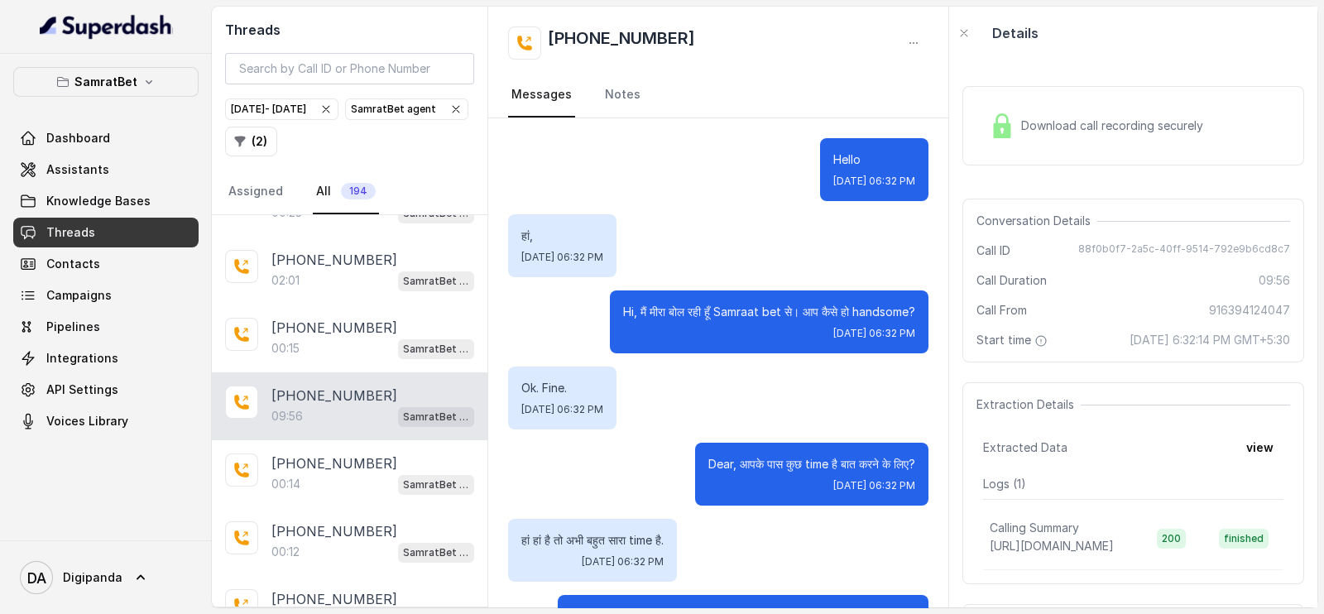
scroll to position [5015, 0]
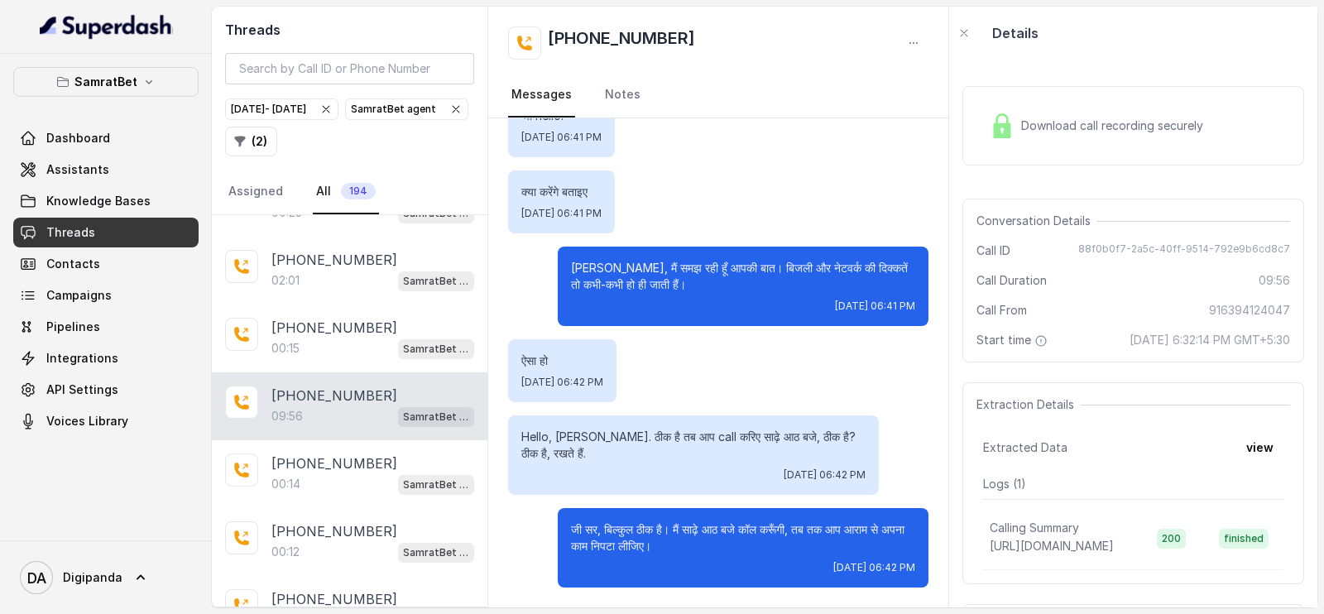
click at [1198, 127] on span "Download call recording securely" at bounding box center [1115, 126] width 189 height 17
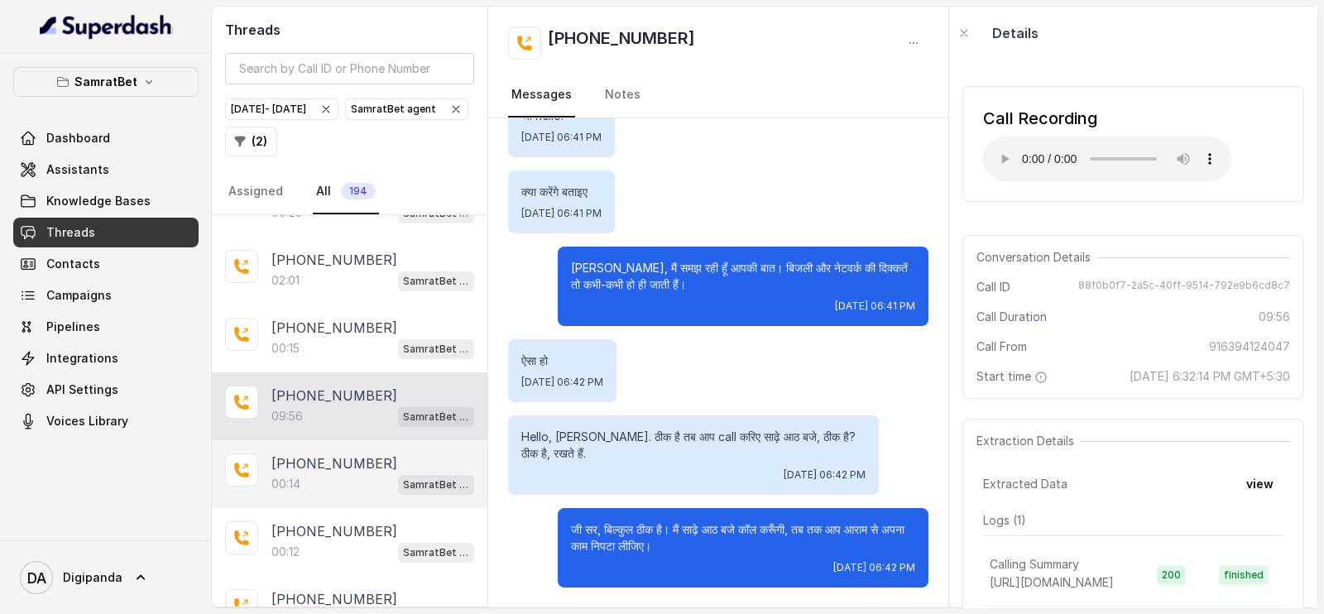
click at [411, 477] on p "SamratBet agent" at bounding box center [436, 485] width 66 height 17
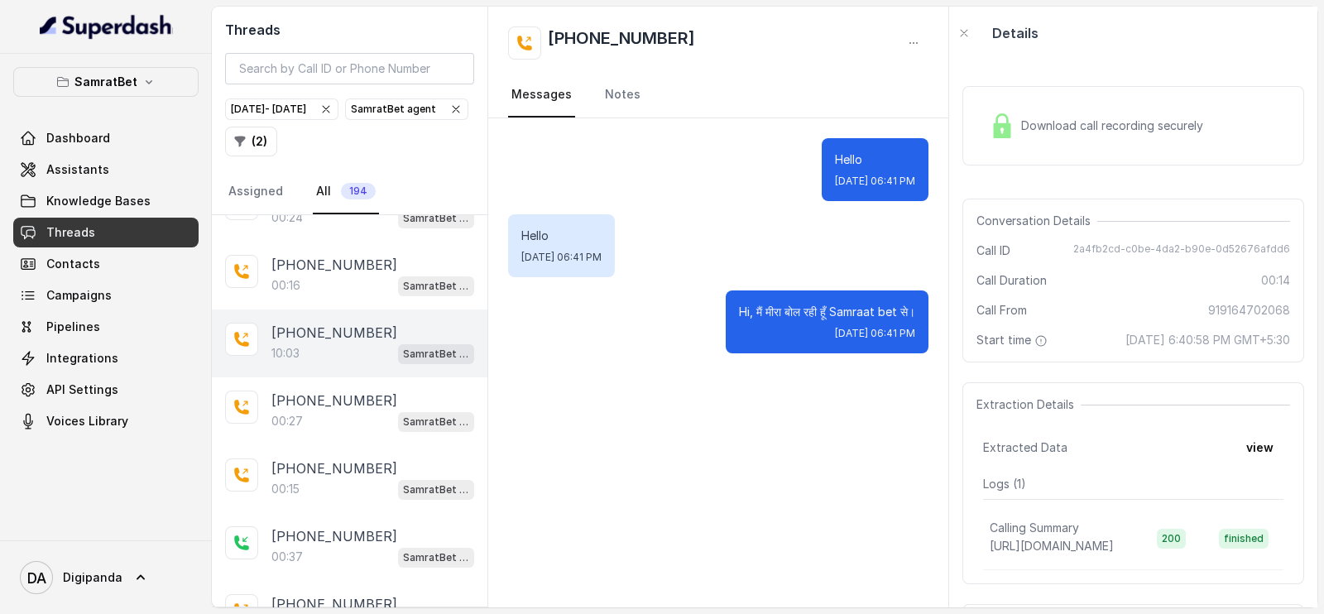
scroll to position [1710, 0]
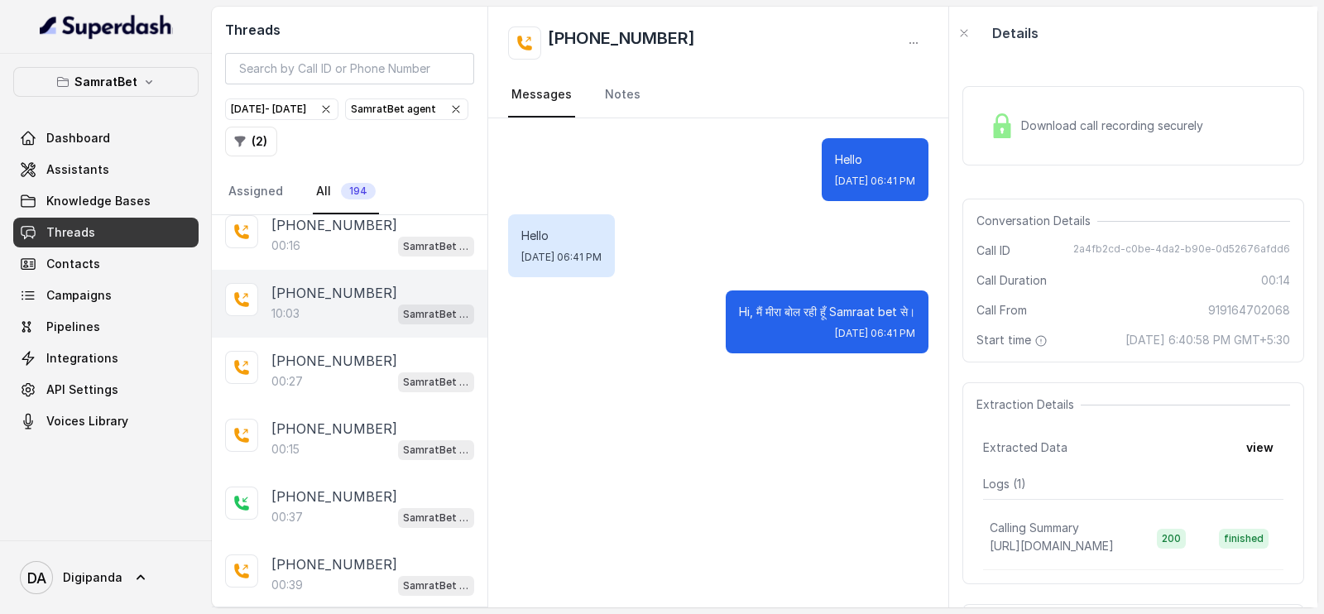
click at [314, 303] on div "10:03 SamratBet agent" at bounding box center [372, 314] width 203 height 22
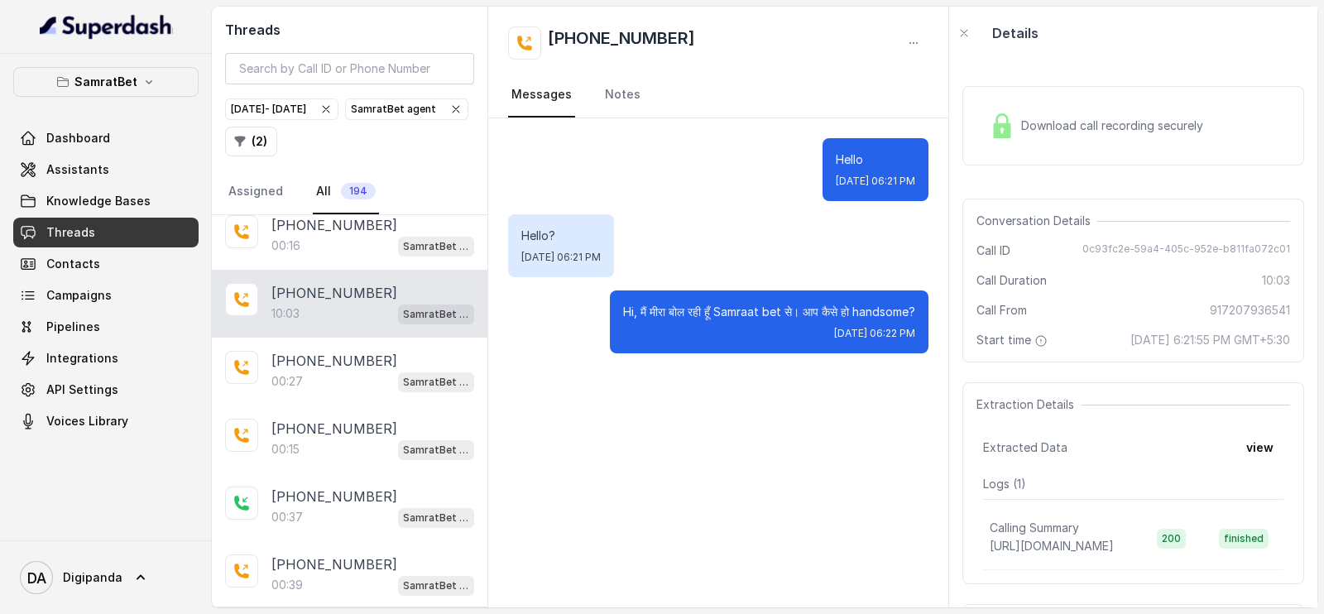
click at [1099, 138] on div "Download call recording securely" at bounding box center [1096, 126] width 227 height 38
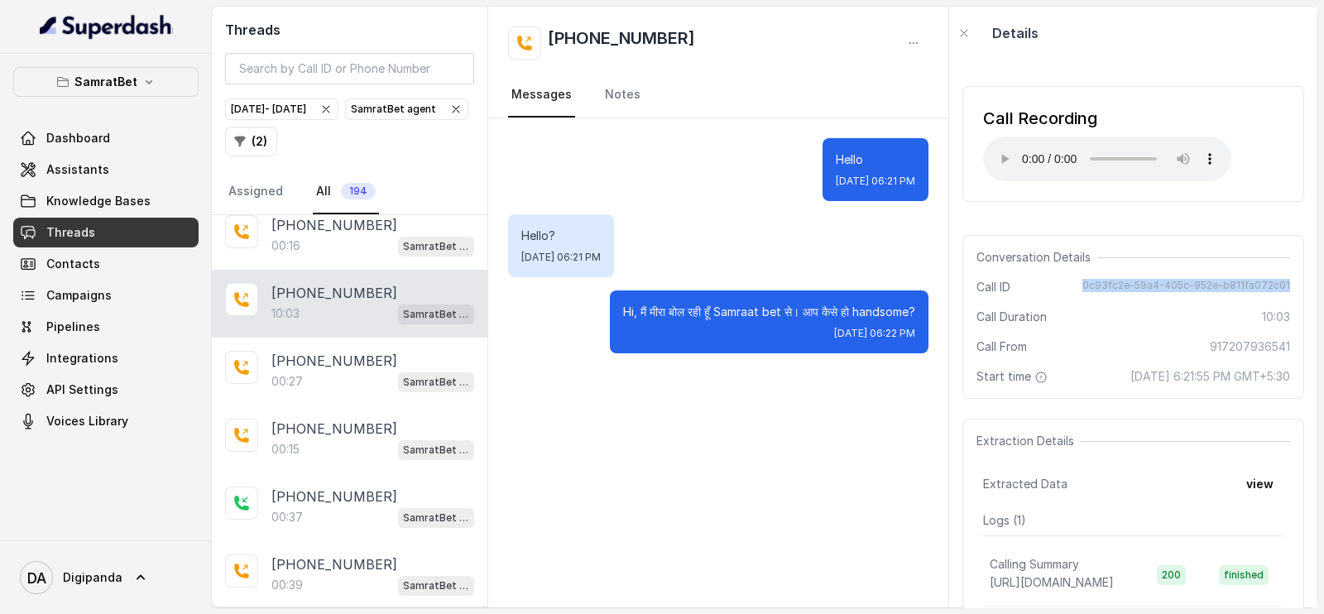
drag, startPoint x: 1072, startPoint y: 285, endPoint x: 1276, endPoint y: 286, distance: 204.5
click at [1276, 286] on div "Conversation Details Call ID 0c93fc2e-59a4-405c-952e-b811fa072c01 Call Duration…" at bounding box center [1134, 317] width 342 height 164
copy span "0c93fc2e-59a4-405c-952e-b811fa072c01"
